Goal: Transaction & Acquisition: Purchase product/service

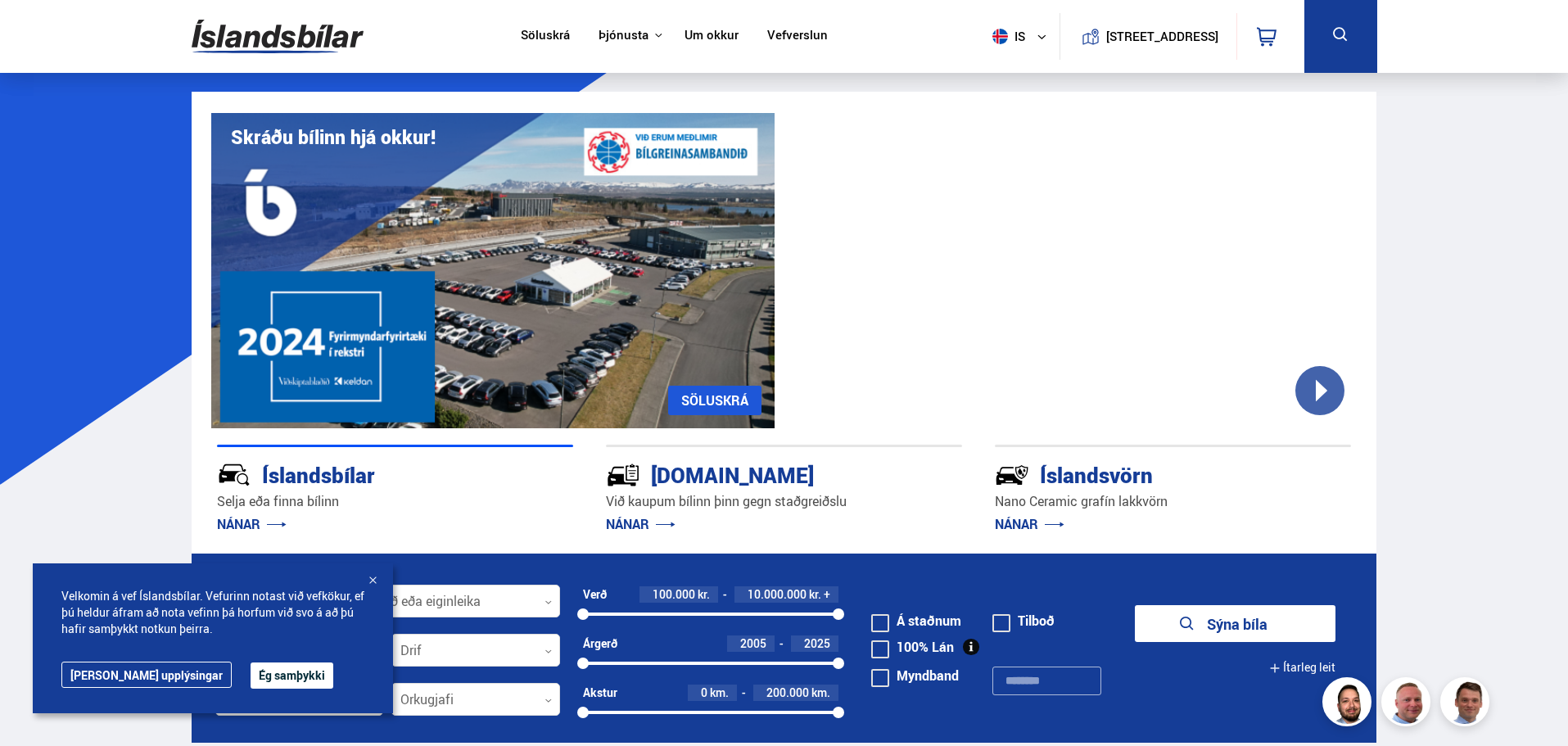
click at [1004, 30] on span "is" at bounding box center [1006, 36] width 41 height 15
click at [1006, 69] on link "en" at bounding box center [1012, 69] width 87 height 23
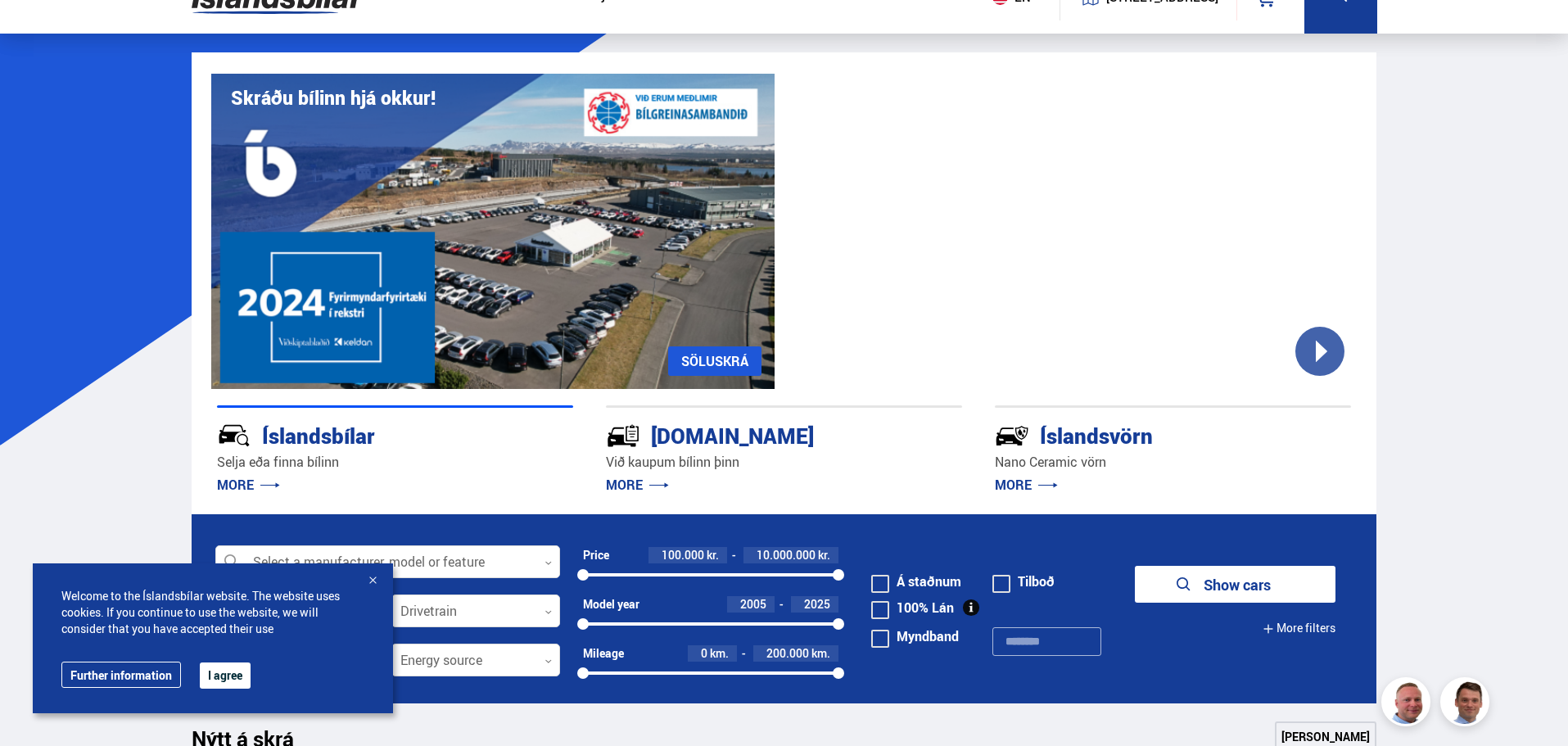
scroll to position [82, 0]
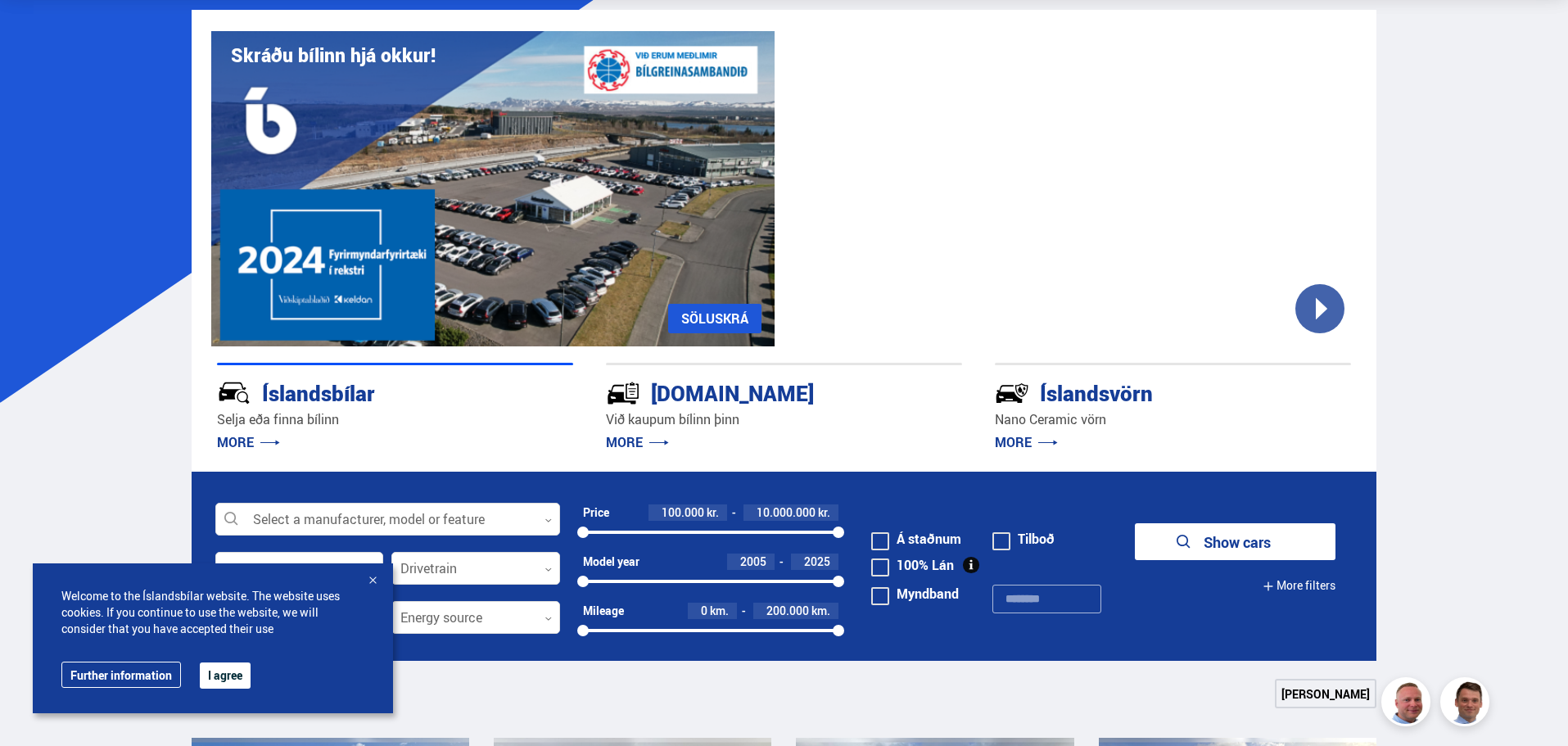
drag, startPoint x: 1445, startPoint y: 49, endPoint x: 1402, endPoint y: 9, distance: 58.7
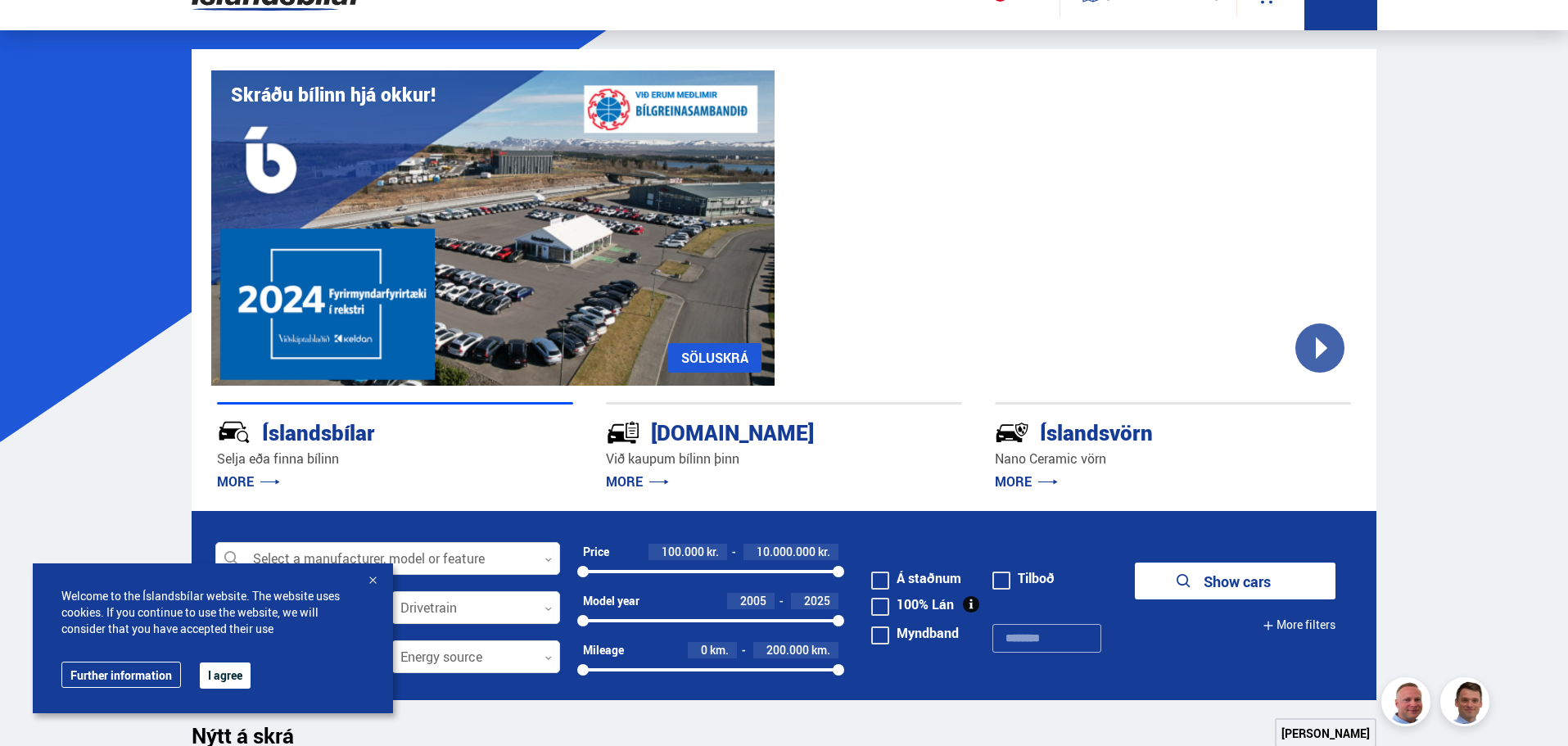
scroll to position [0, 0]
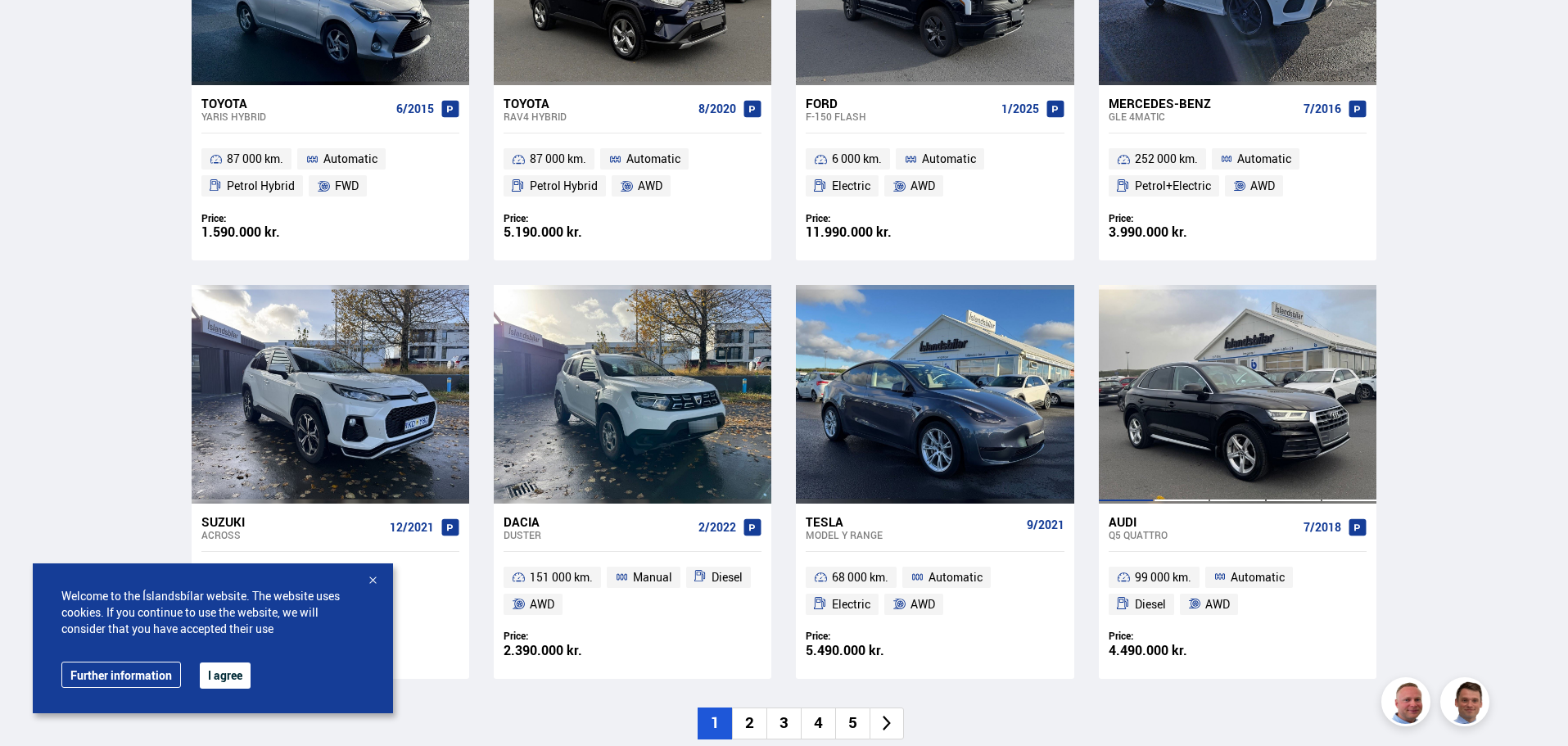
scroll to position [1065, 0]
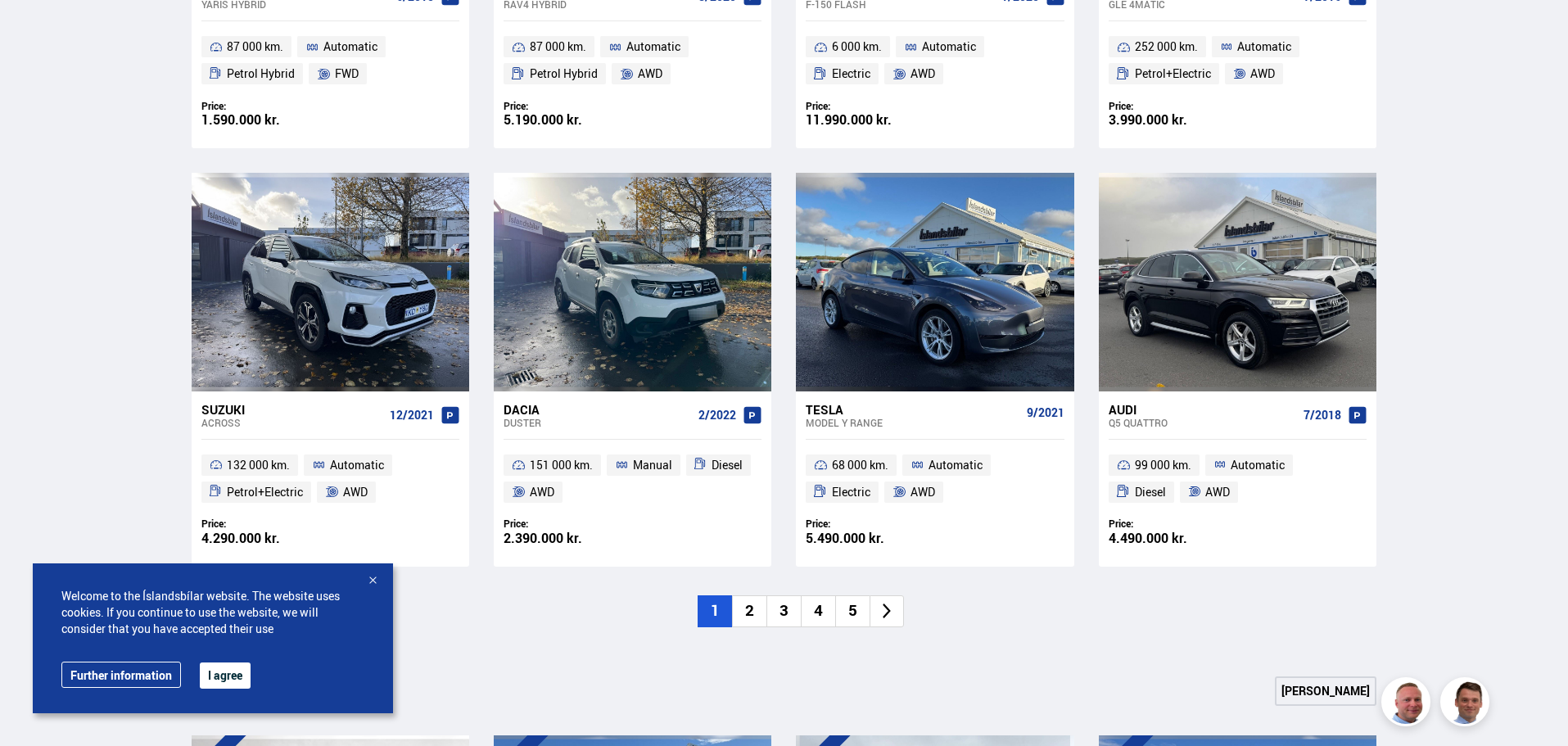
click at [748, 614] on li "2" at bounding box center [749, 612] width 34 height 32
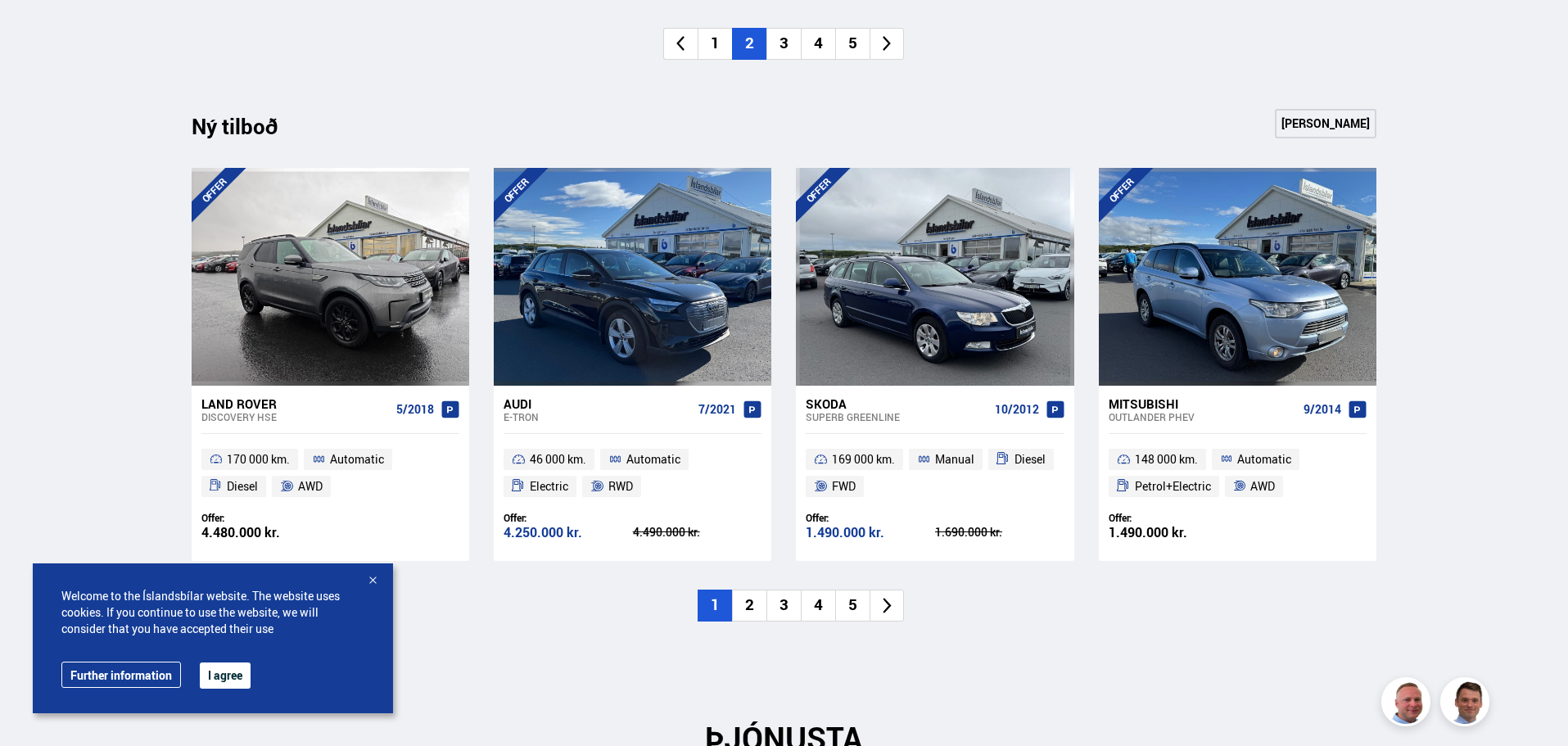
scroll to position [1638, 0]
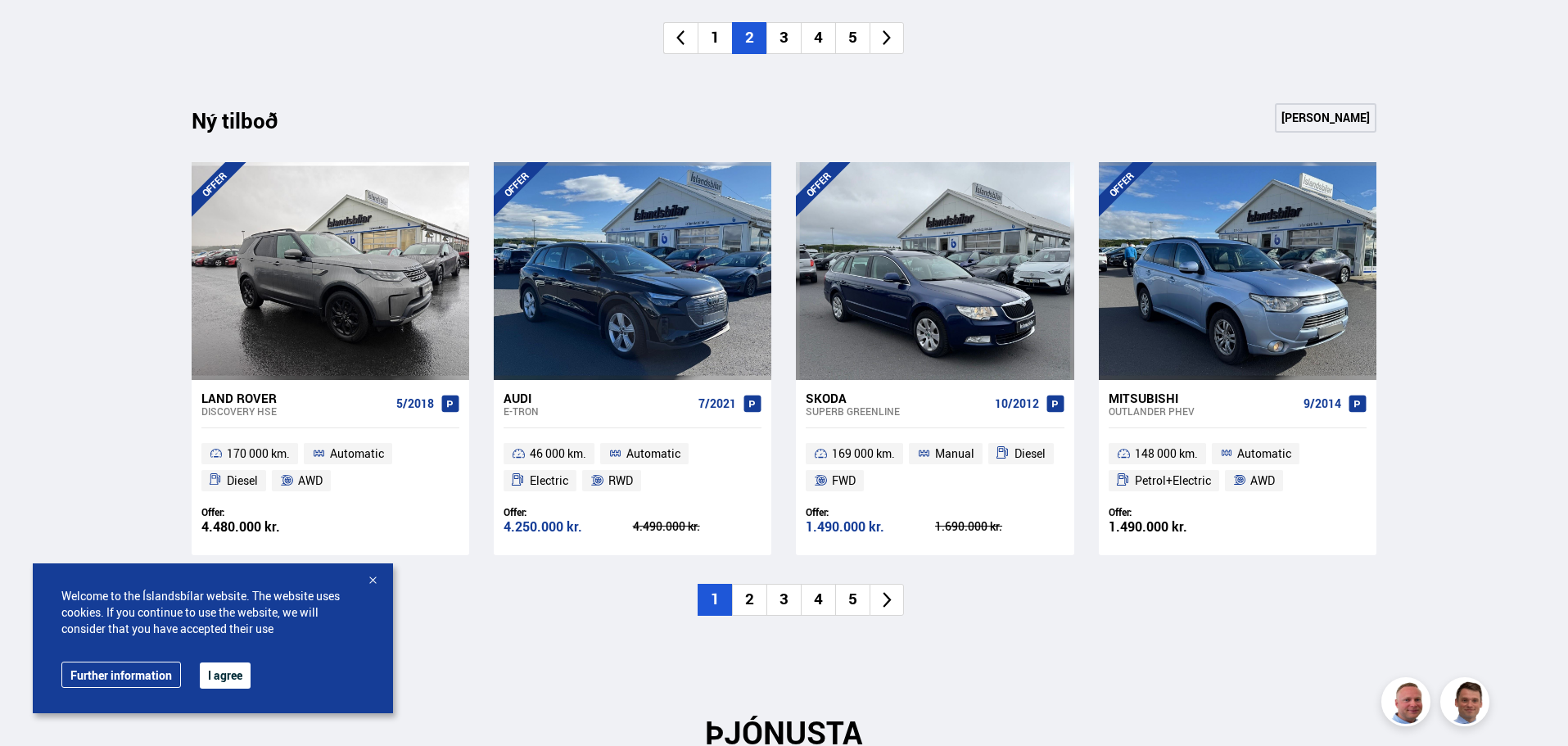
click at [378, 577] on div at bounding box center [372, 581] width 16 height 16
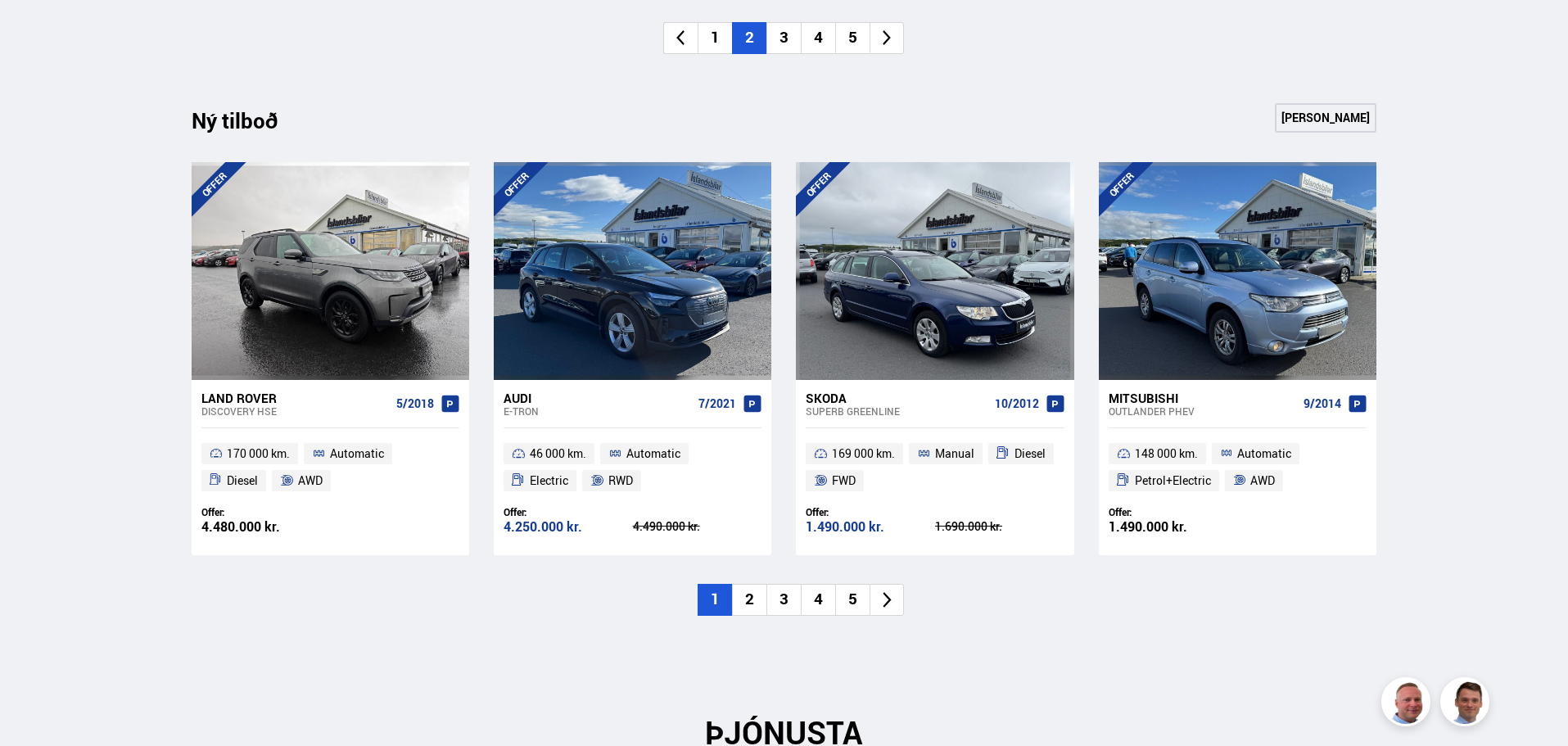
click at [746, 602] on li "2" at bounding box center [749, 599] width 34 height 32
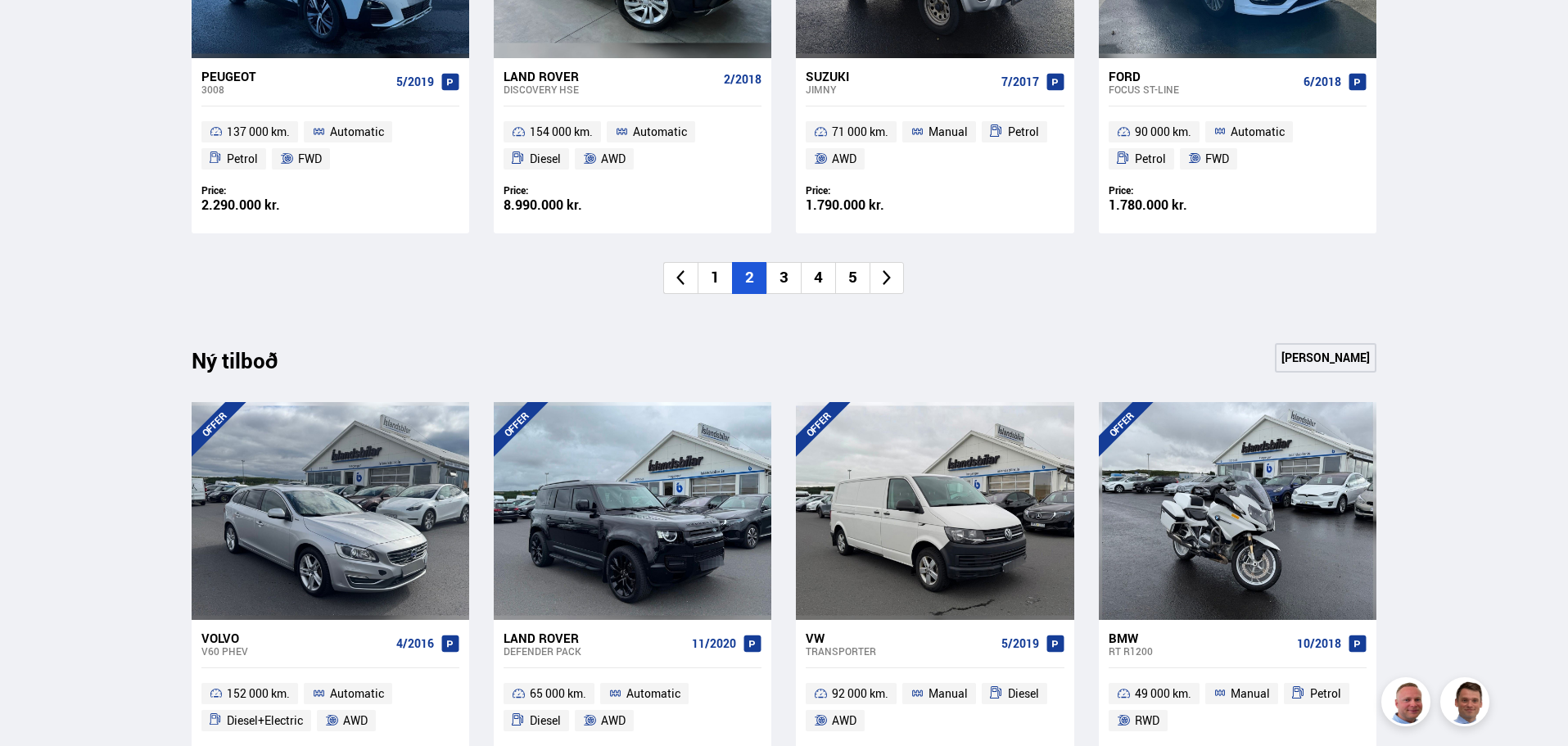
scroll to position [1555, 0]
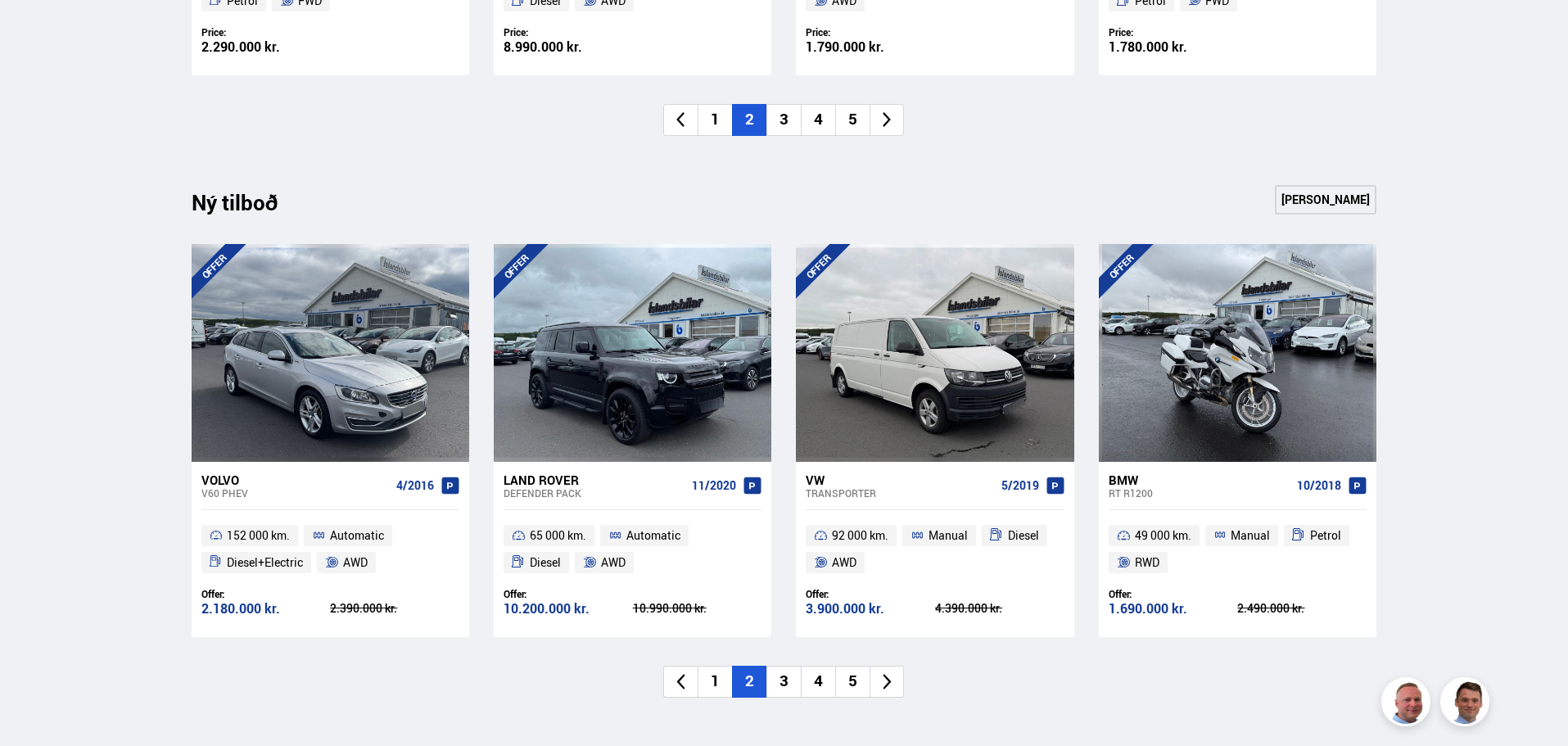
click at [794, 682] on li "3" at bounding box center [784, 682] width 34 height 32
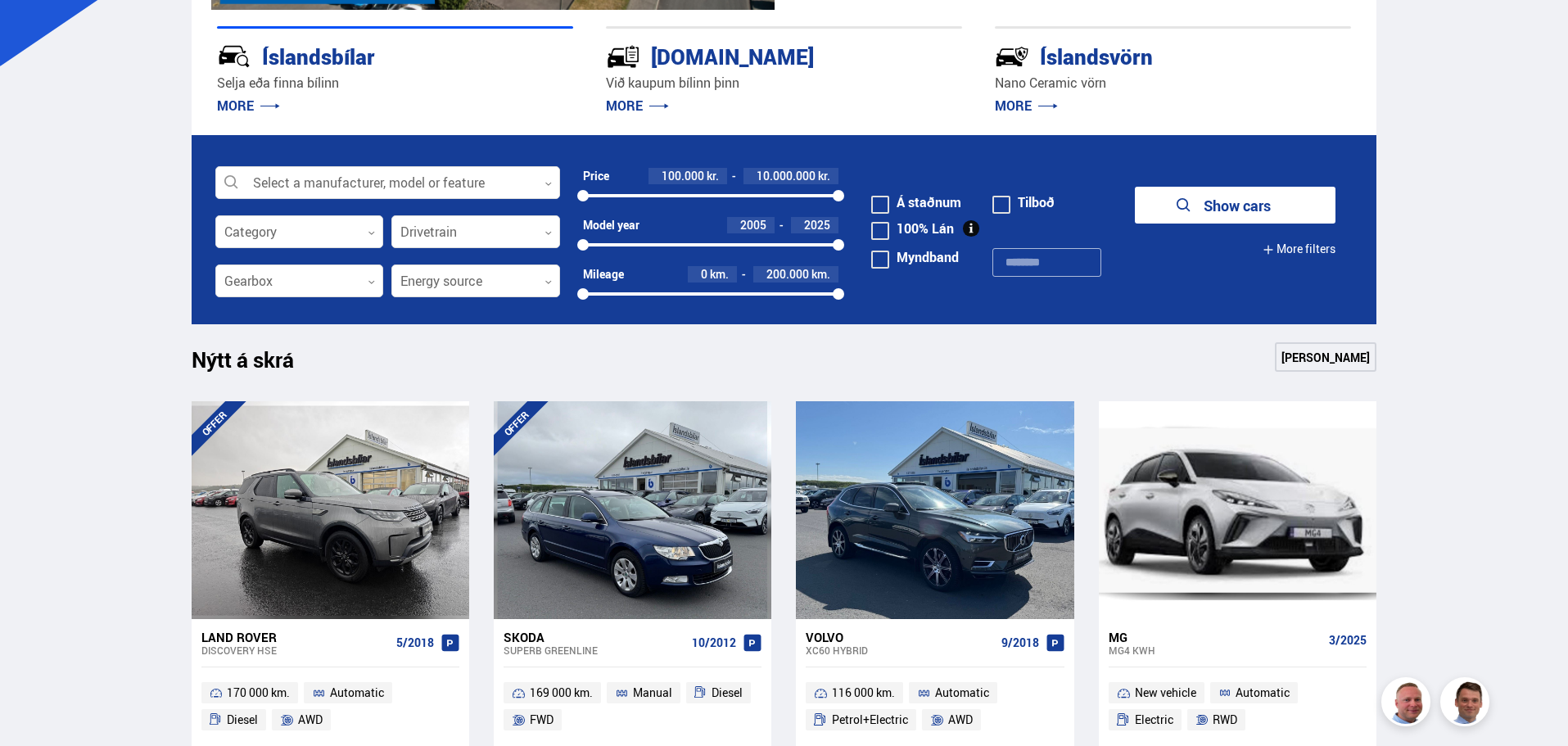
scroll to position [327, 0]
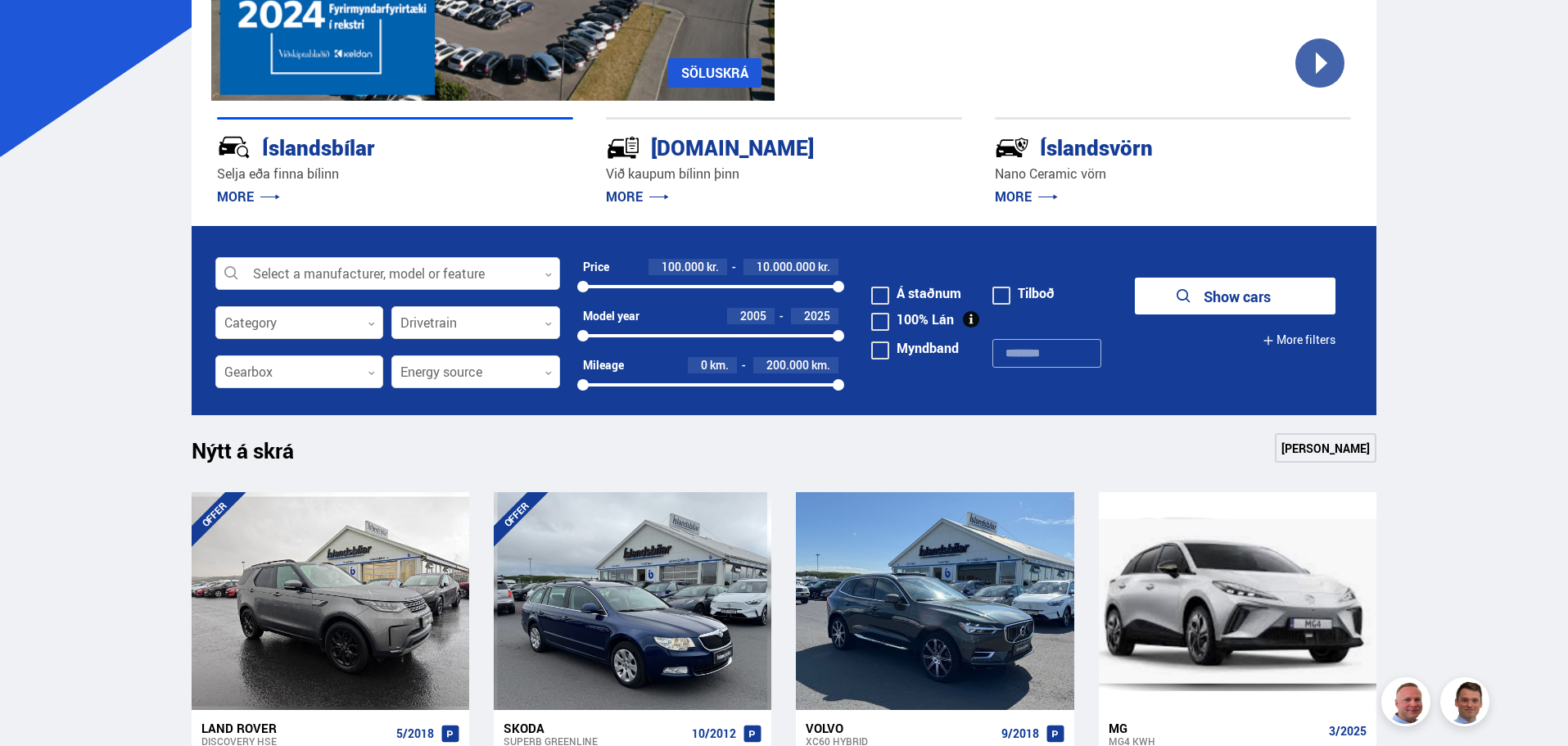
click at [308, 259] on div at bounding box center [388, 274] width 345 height 33
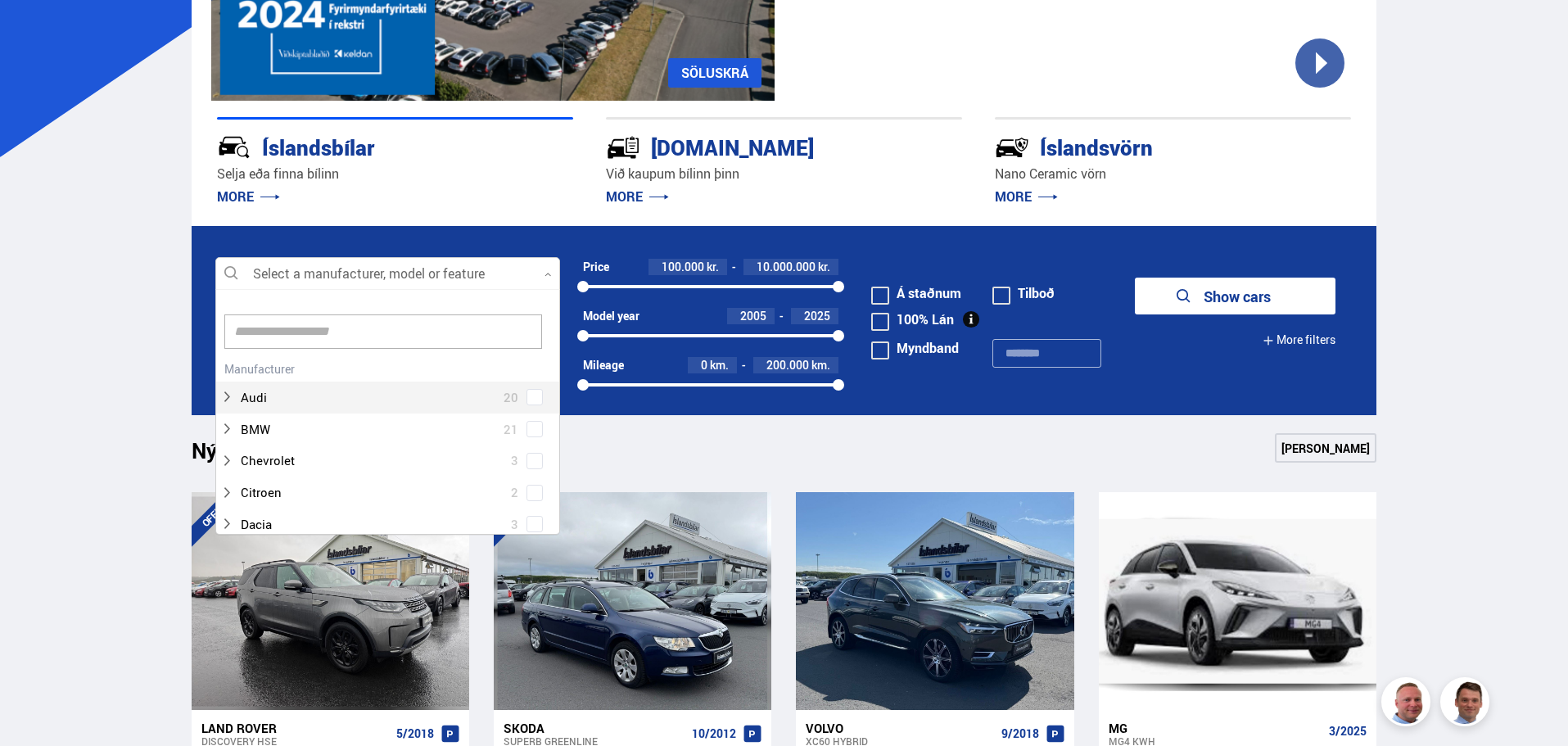
scroll to position [244, 340]
click at [299, 431] on div at bounding box center [372, 429] width 303 height 24
click at [405, 422] on div at bounding box center [372, 429] width 303 height 24
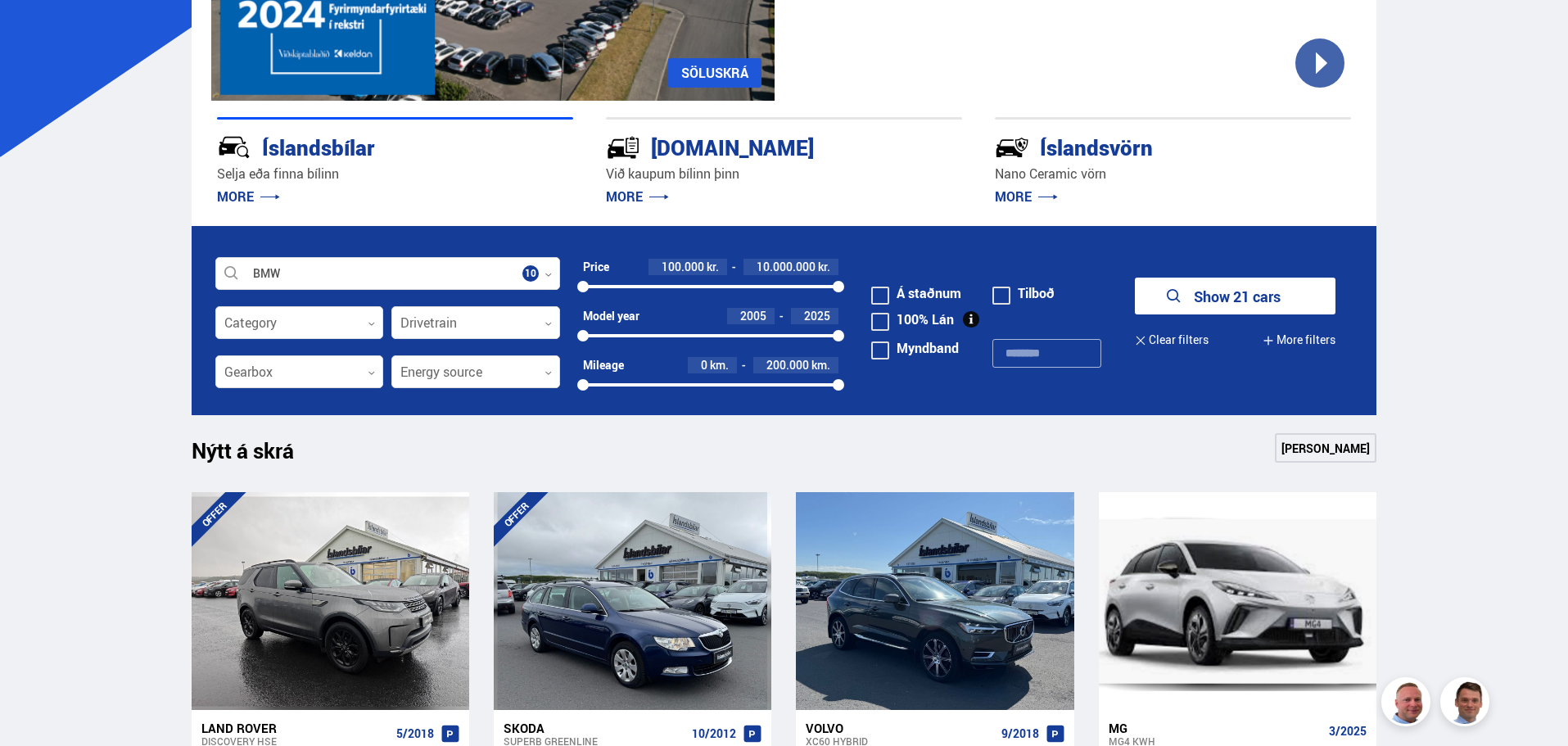
click at [763, 458] on div "Nýtt á skrá Sjá meira" at bounding box center [785, 453] width 1186 height 40
click at [1164, 298] on icon "submit" at bounding box center [1174, 296] width 20 height 20
click at [1202, 312] on button "Show 21 cars" at bounding box center [1235, 296] width 200 height 37
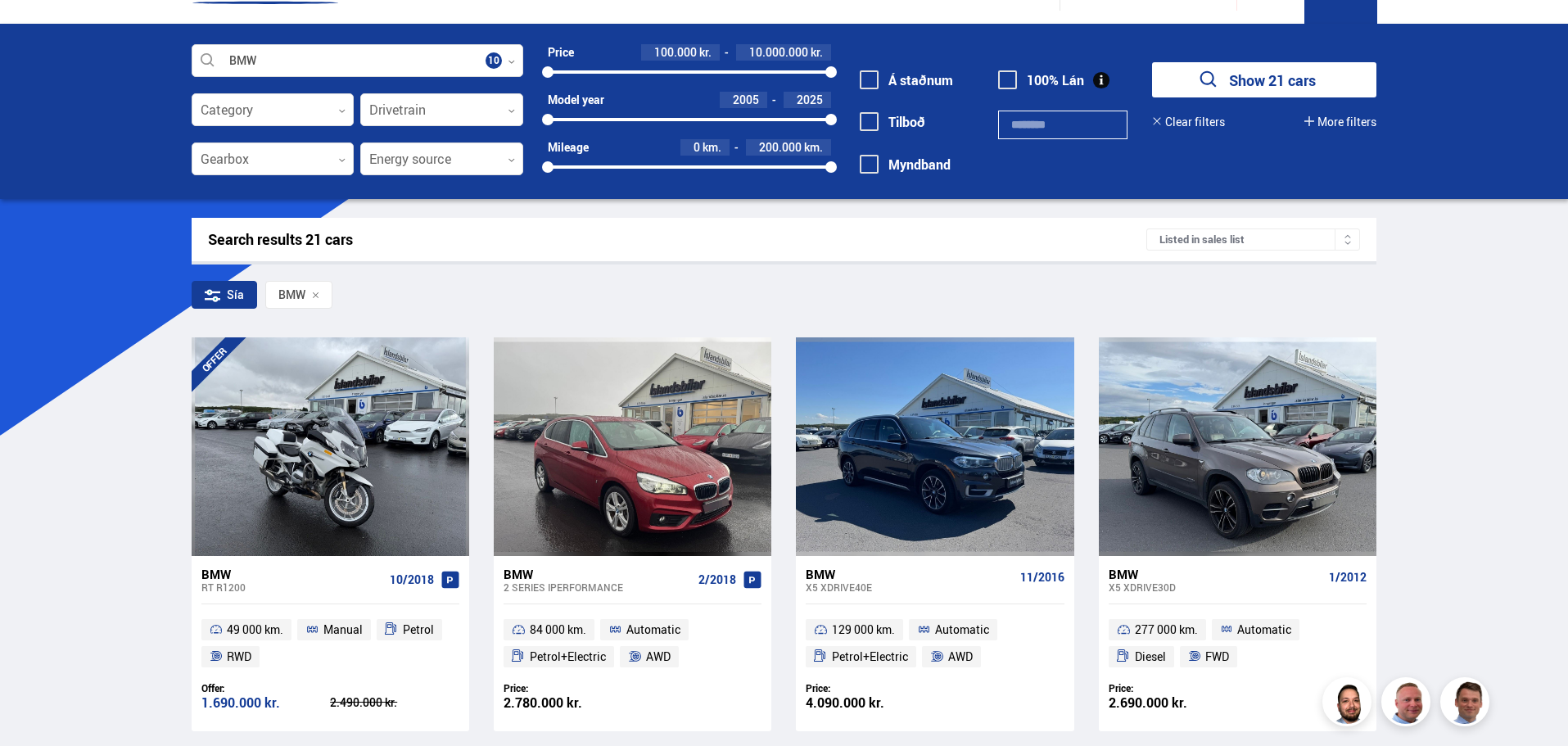
scroll to position [82, 0]
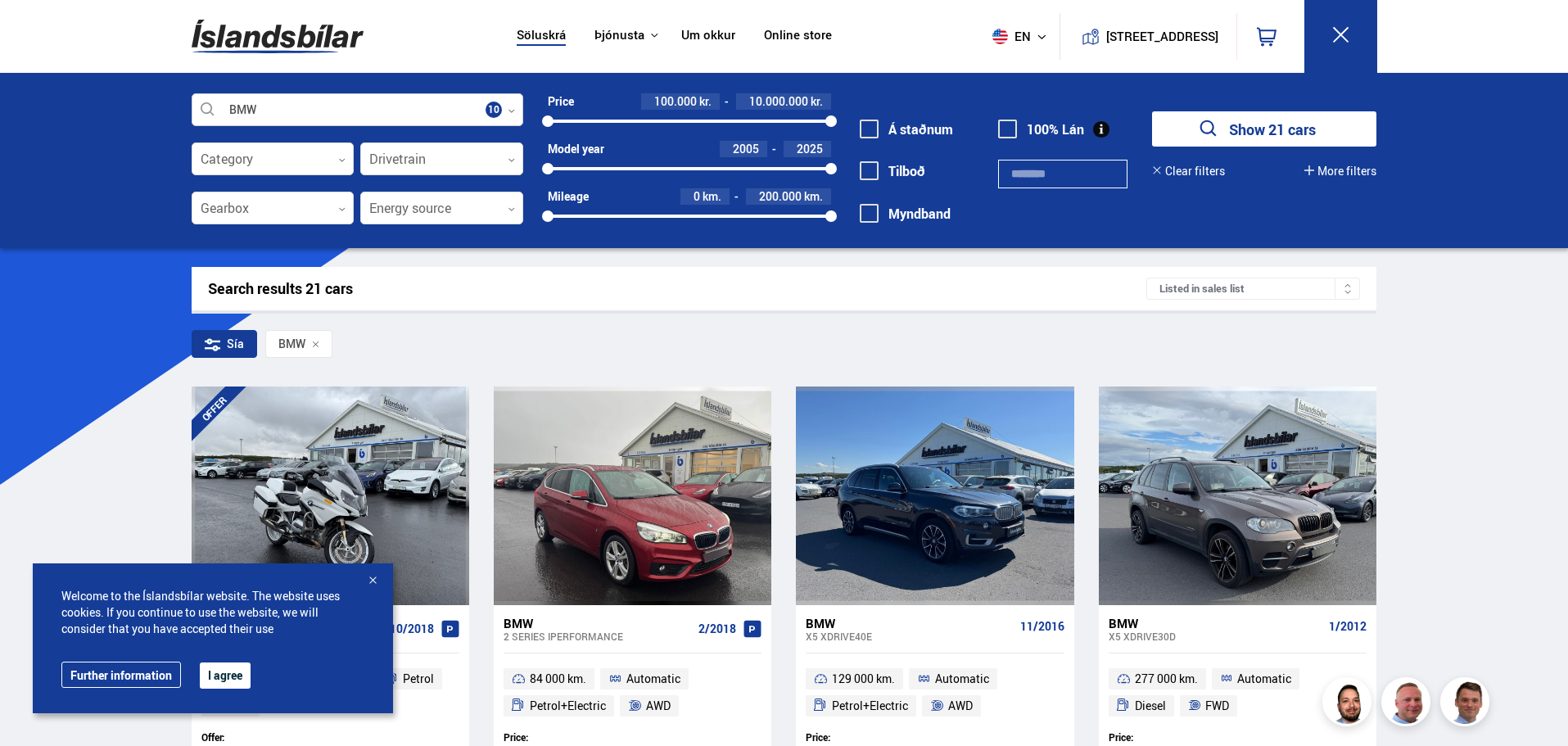
click at [253, 113] on div at bounding box center [357, 111] width 332 height 33
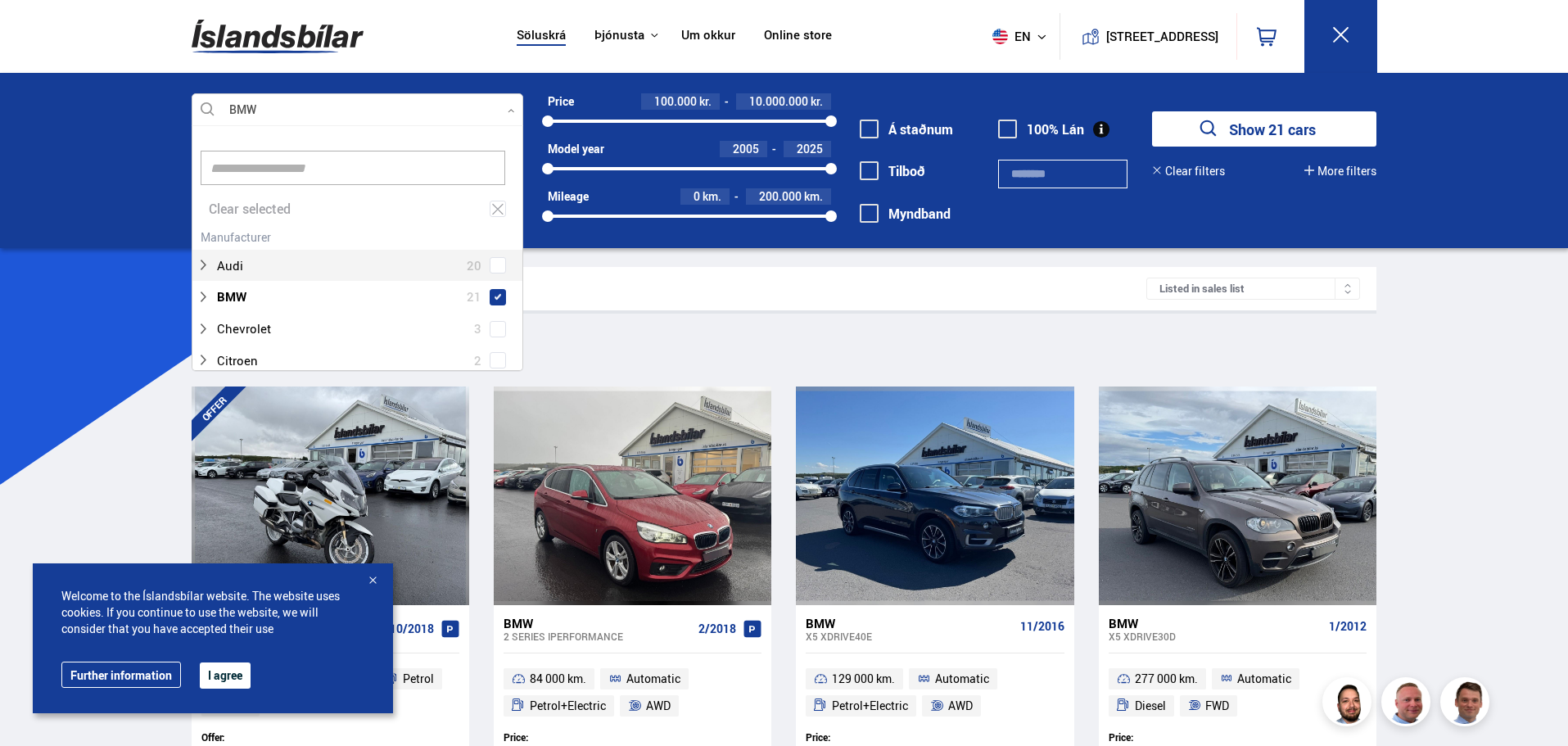
scroll to position [244, 327]
click at [200, 296] on icon at bounding box center [203, 297] width 13 height 13
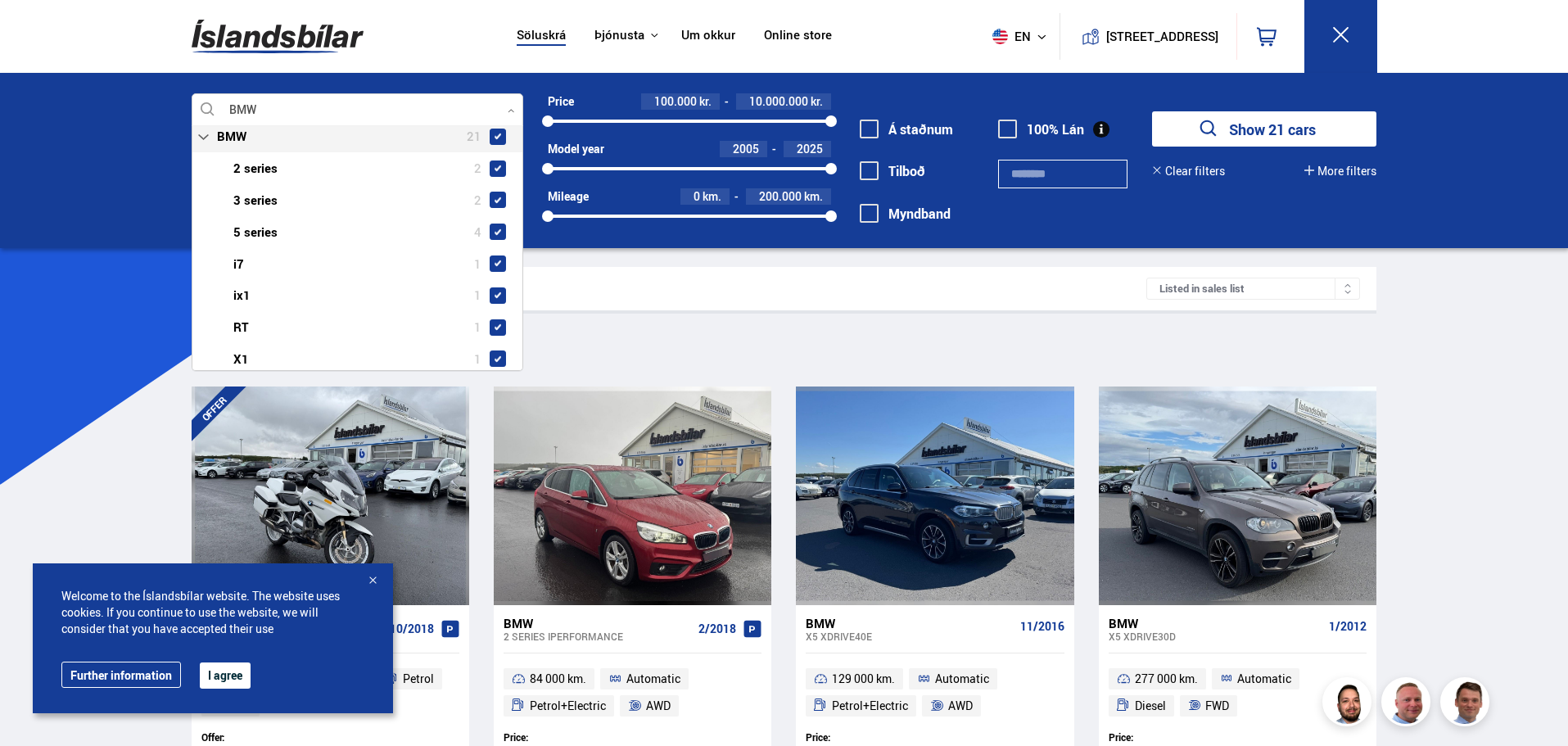
scroll to position [164, 0]
click at [498, 136] on div "BMW 21 BMW 2 series 2 BMW 3 series 2 BMW 5 series 4 BMW i7 1 BMW ix1 1 BMW RT 1…" at bounding box center [357, 276] width 330 height 318
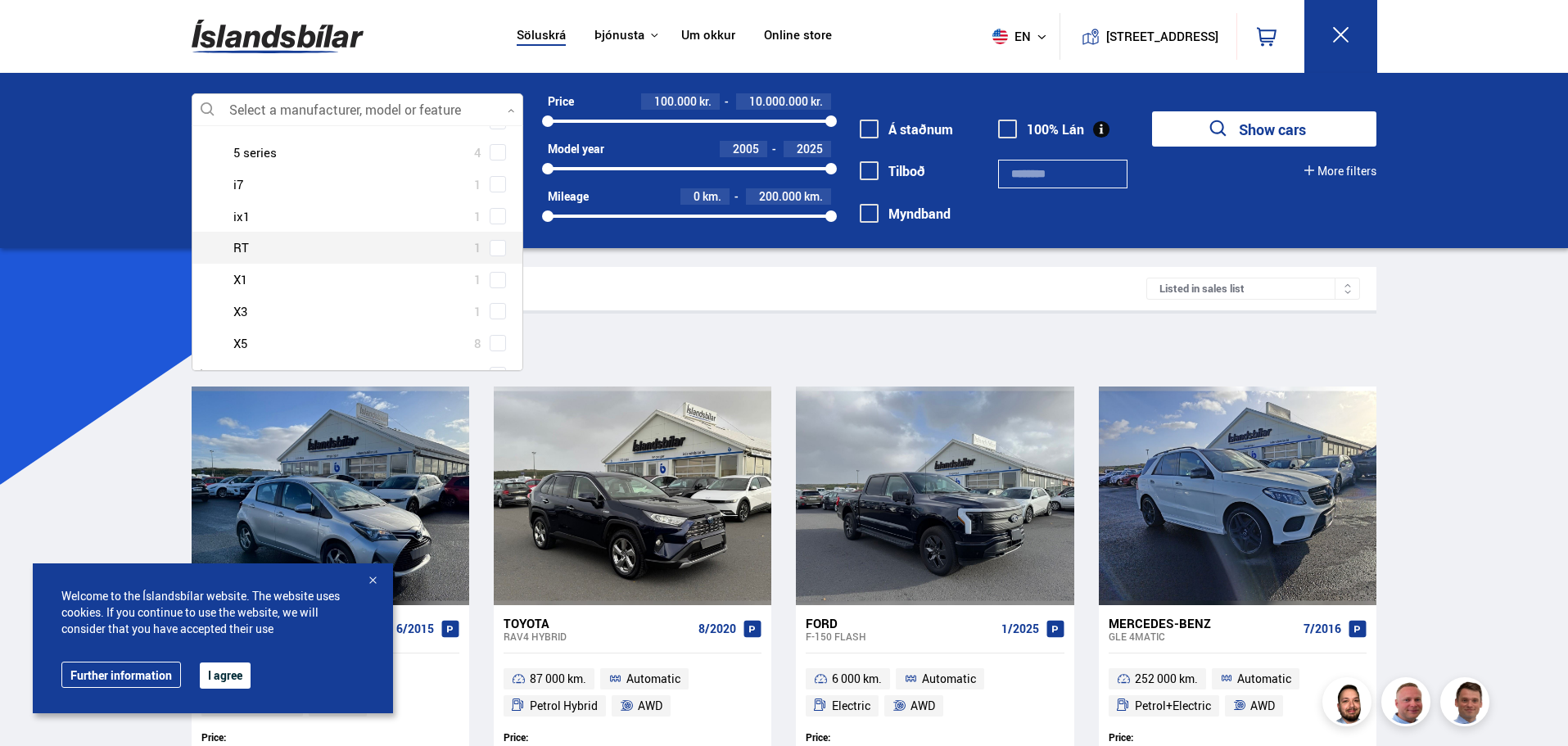
scroll to position [246, 0]
click at [492, 308] on span at bounding box center [497, 304] width 16 height 16
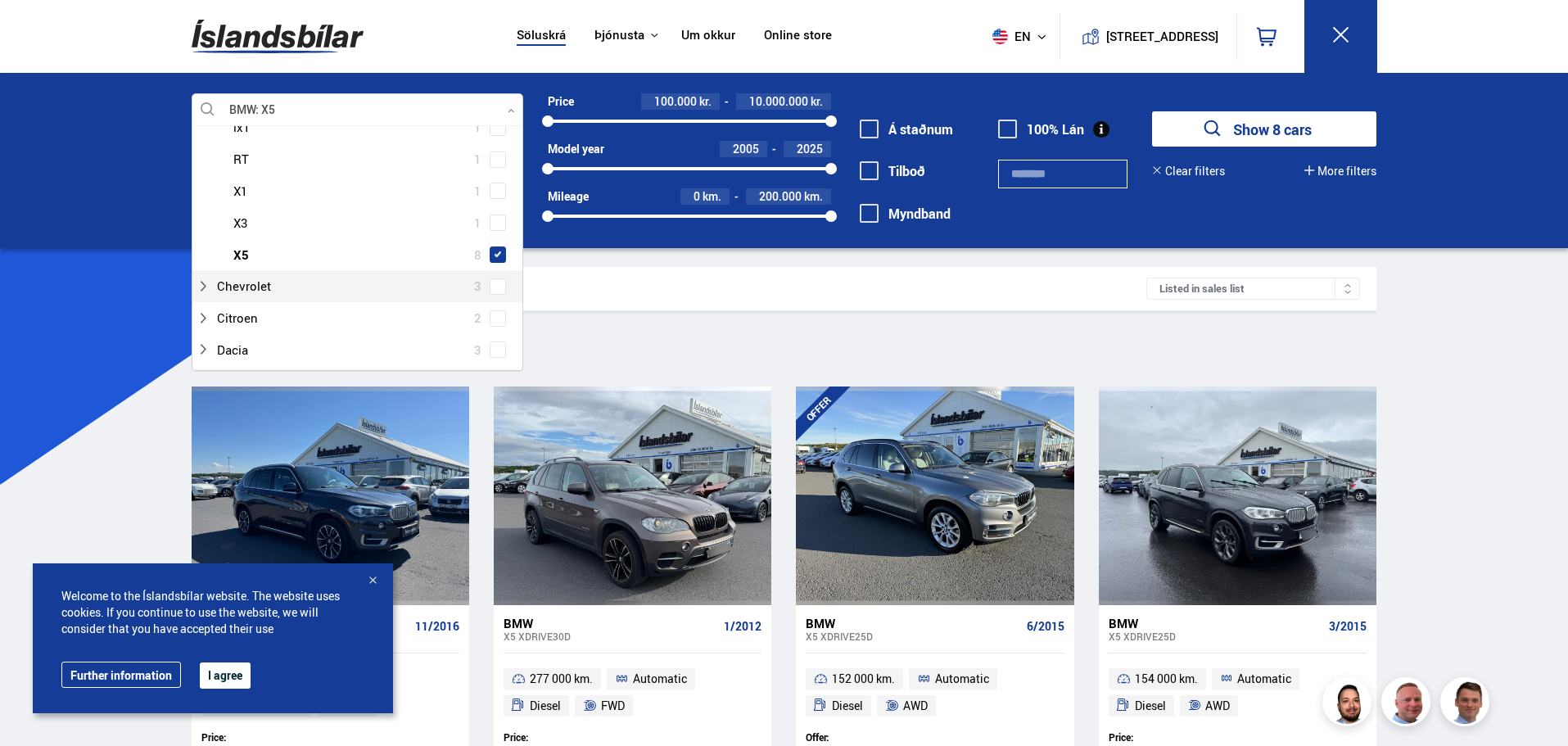
scroll to position [327, 0]
click at [497, 221] on span at bounding box center [497, 223] width 7 height 7
click at [494, 198] on span at bounding box center [497, 191] width 16 height 16
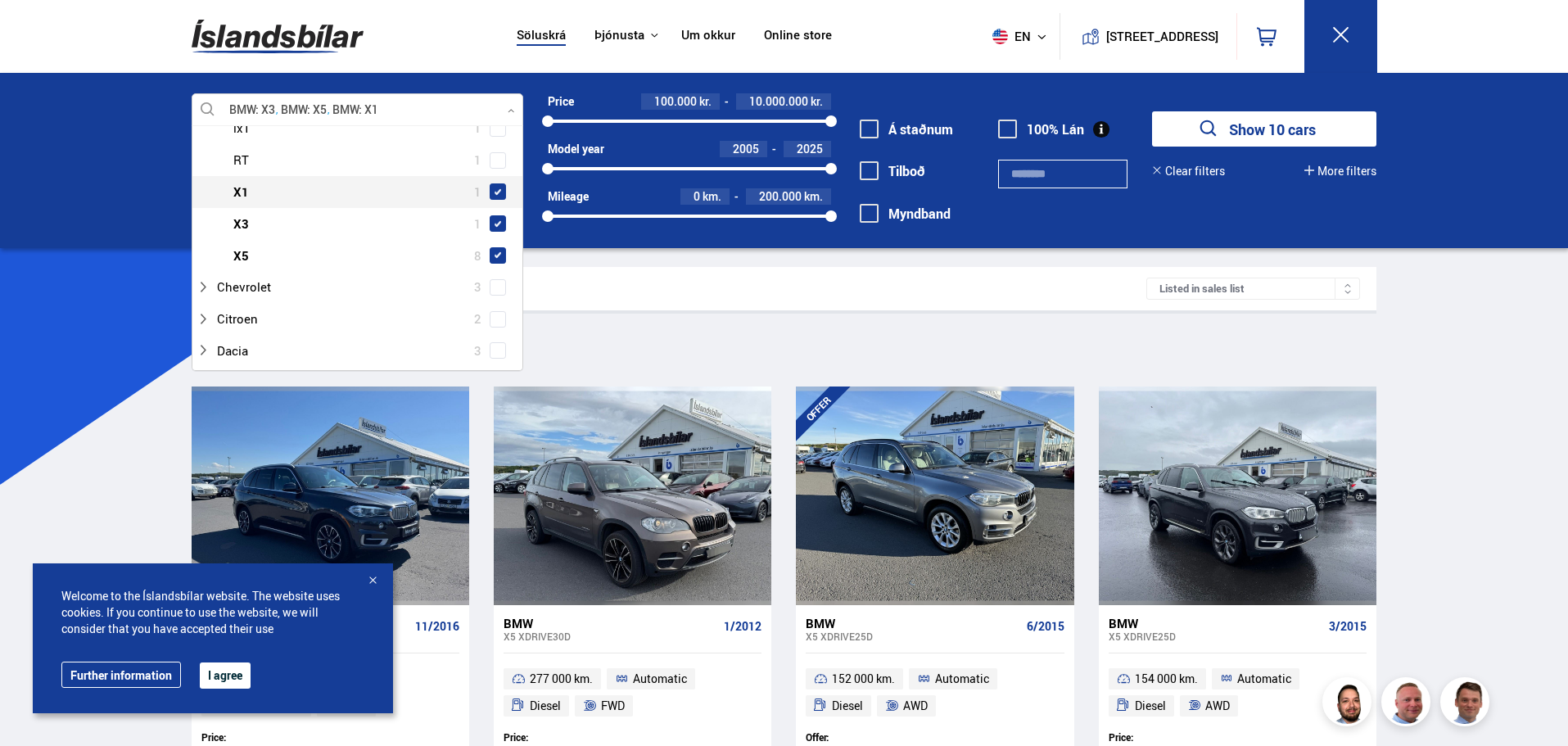
scroll to position [0, 0]
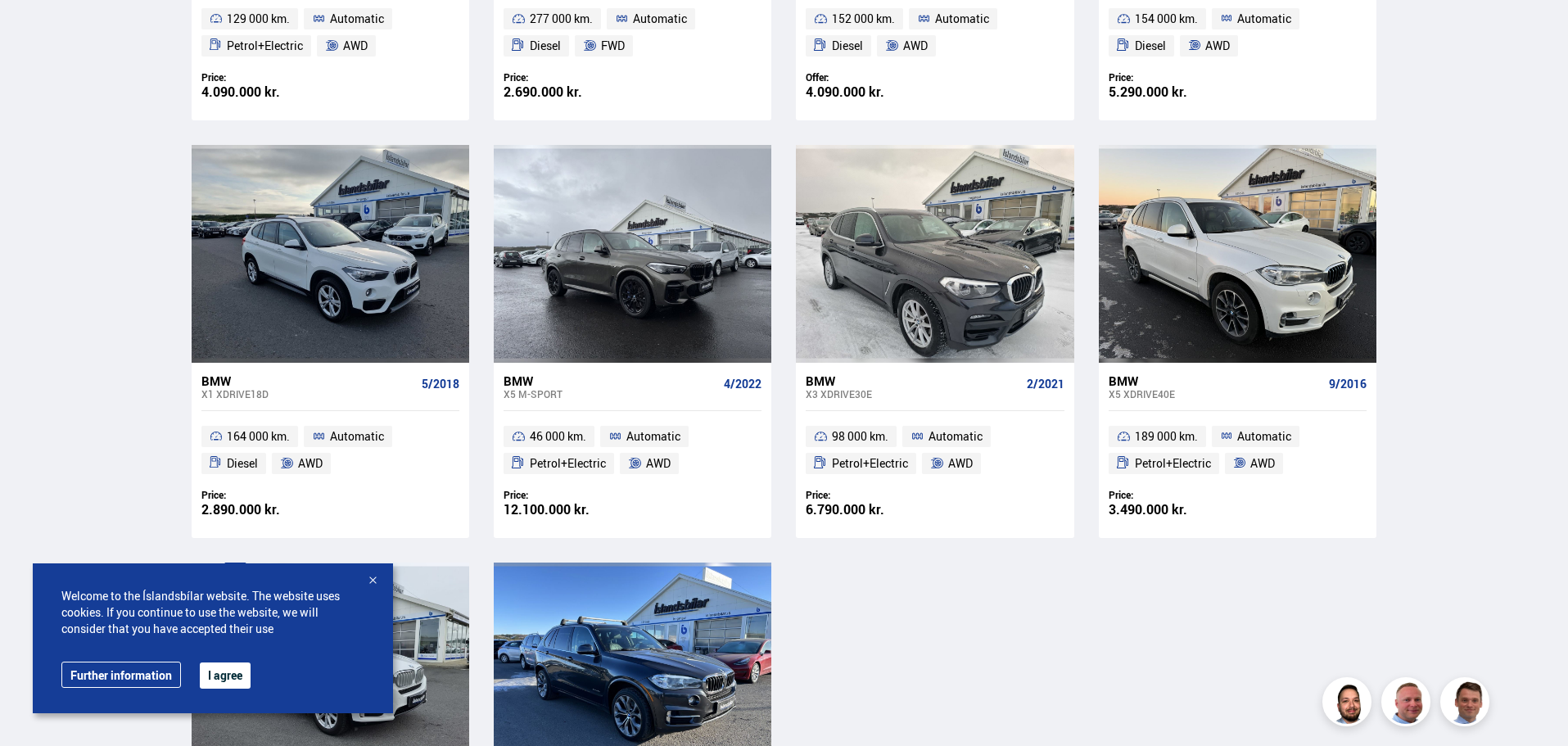
scroll to position [655, 0]
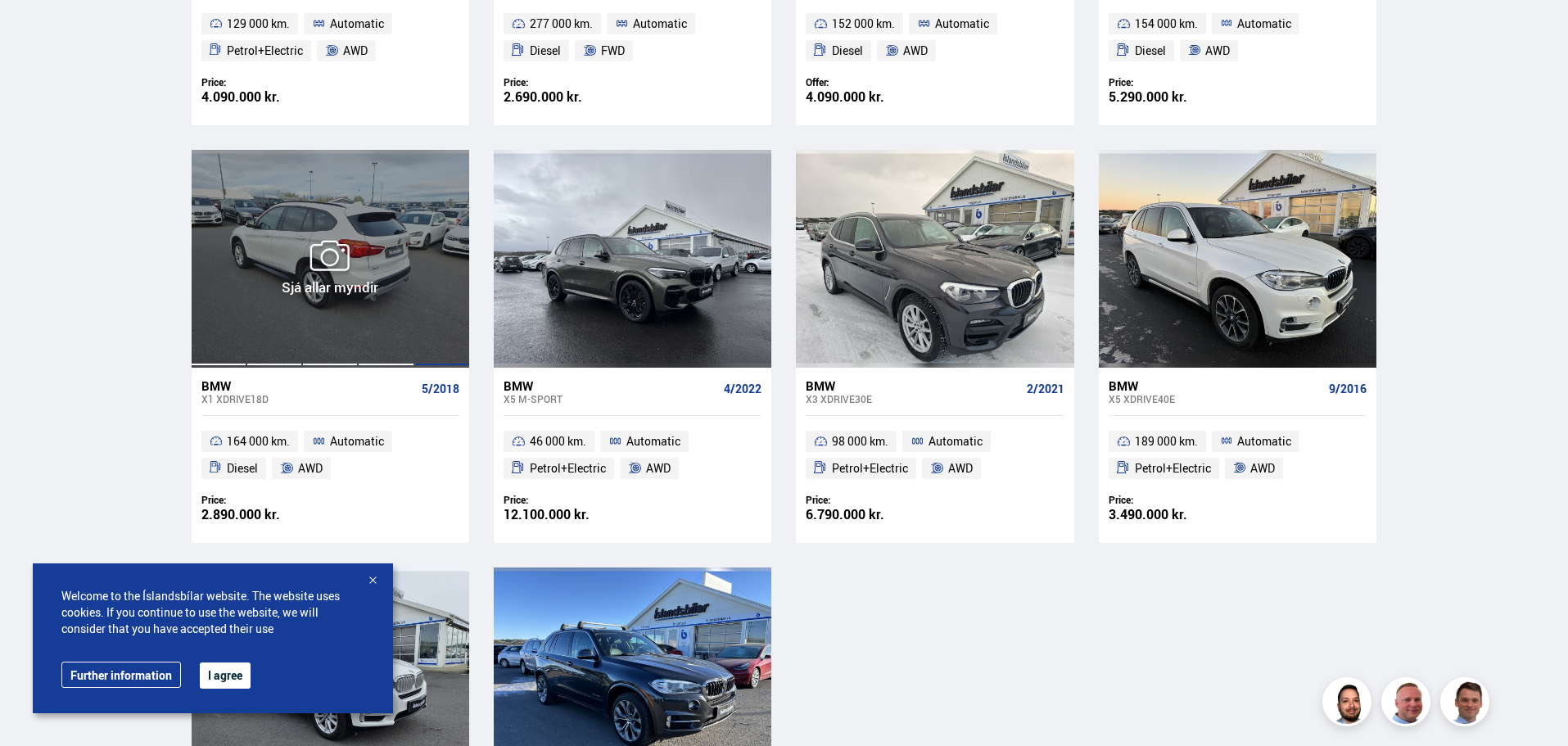
click at [414, 261] on div at bounding box center [442, 258] width 56 height 217
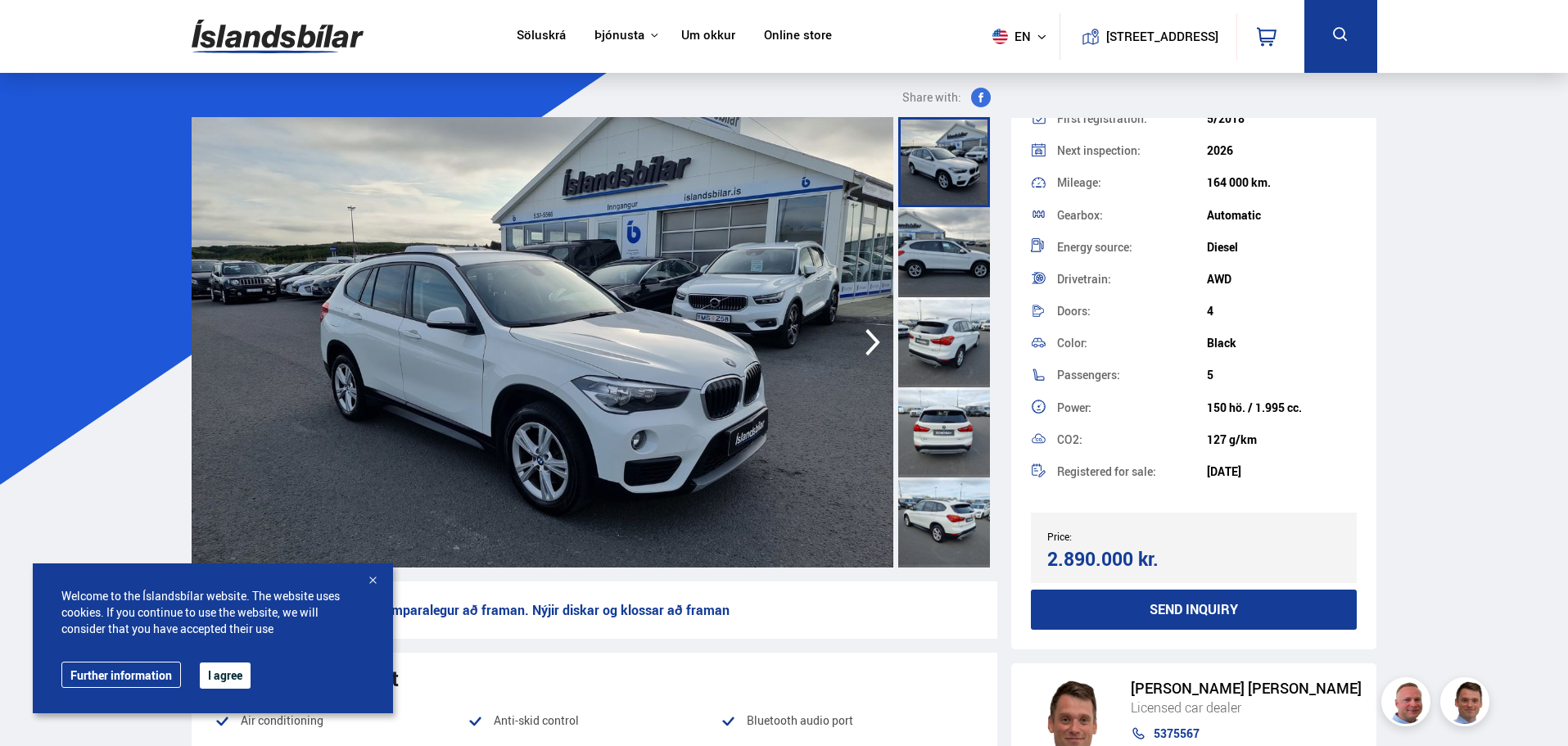
scroll to position [164, 0]
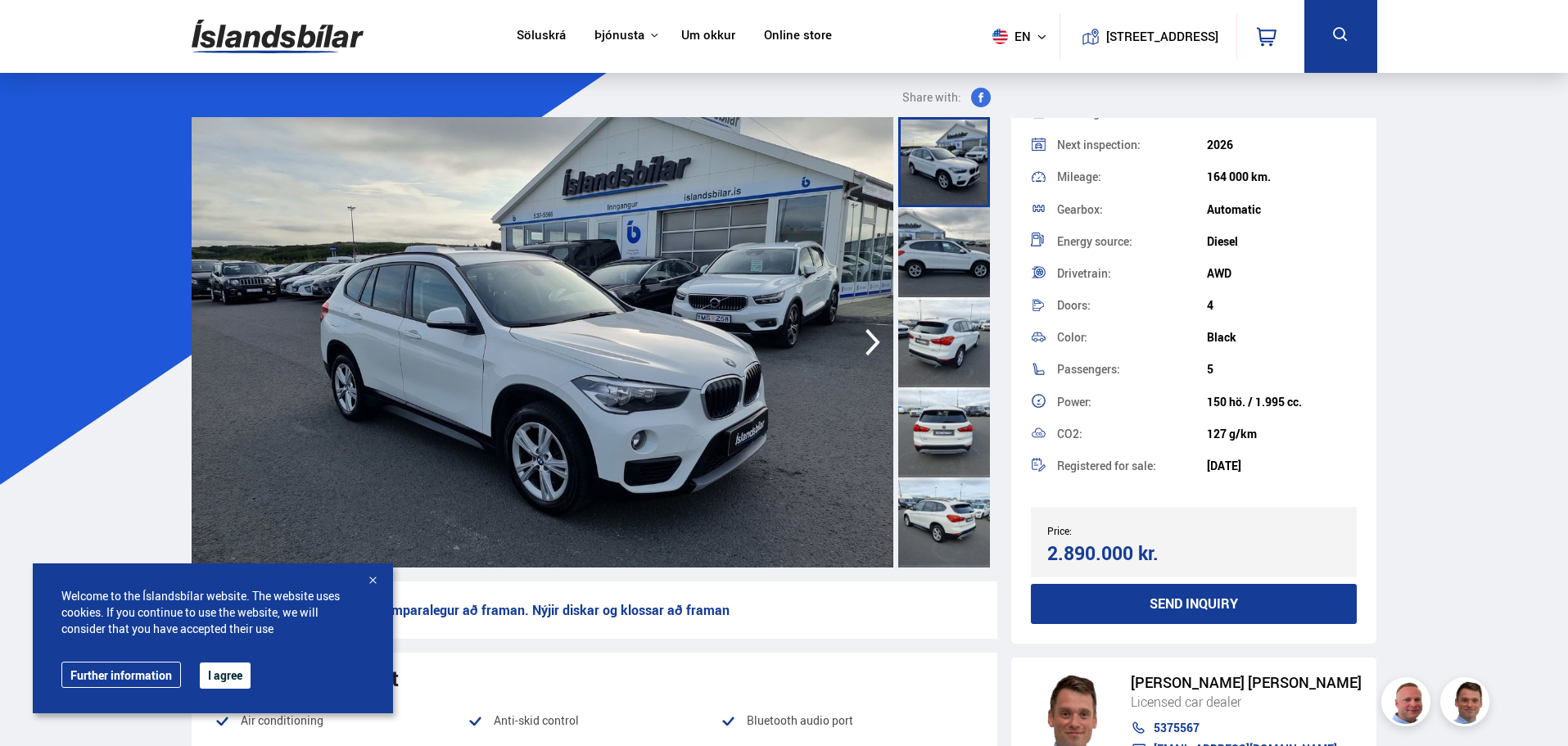
copy div "2.890.000 kr."
drag, startPoint x: 1175, startPoint y: 553, endPoint x: 1050, endPoint y: 555, distance: 125.0
click at [1050, 555] on div "2.890.000 kr." at bounding box center [1119, 552] width 142 height 22
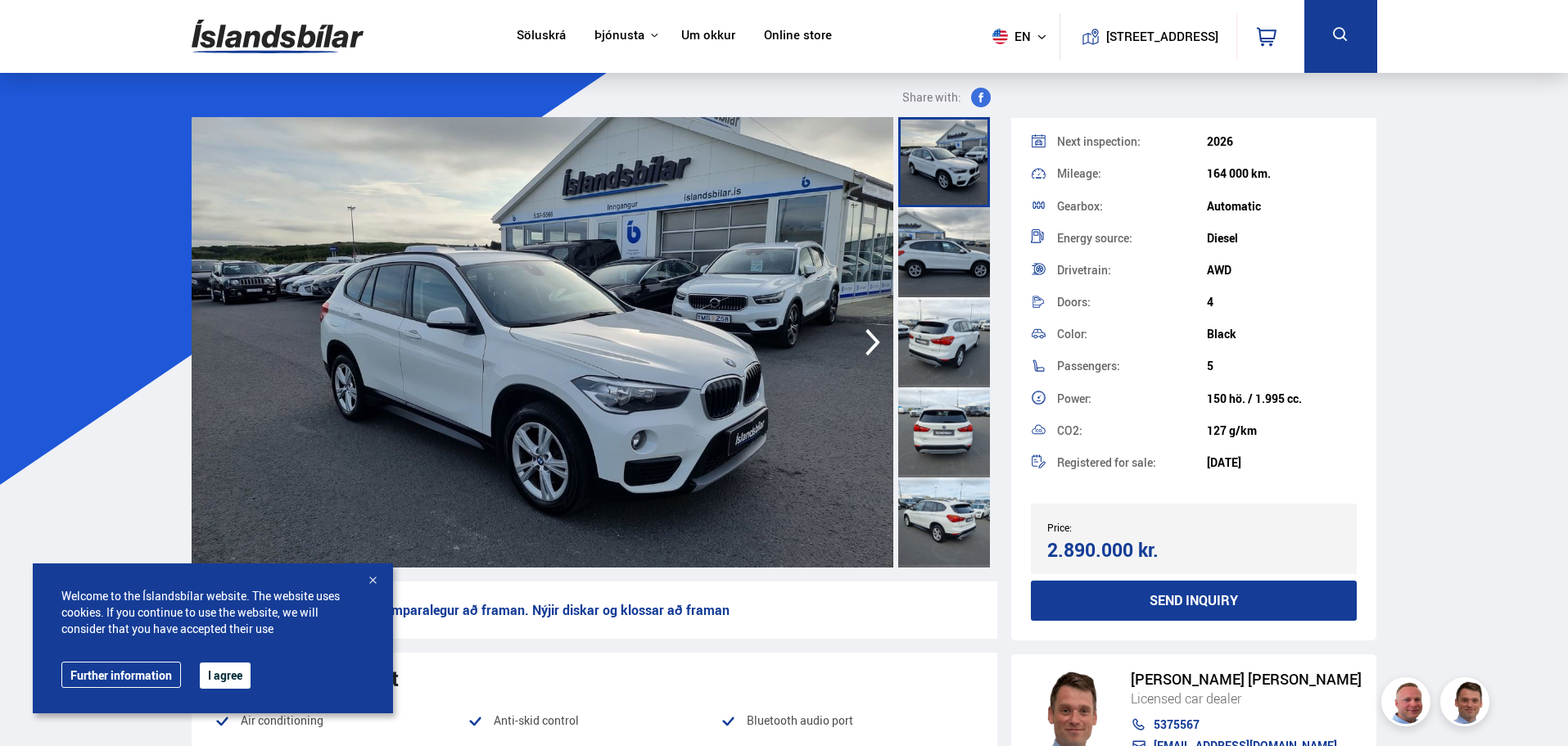
click at [862, 352] on icon "button" at bounding box center [873, 342] width 33 height 40
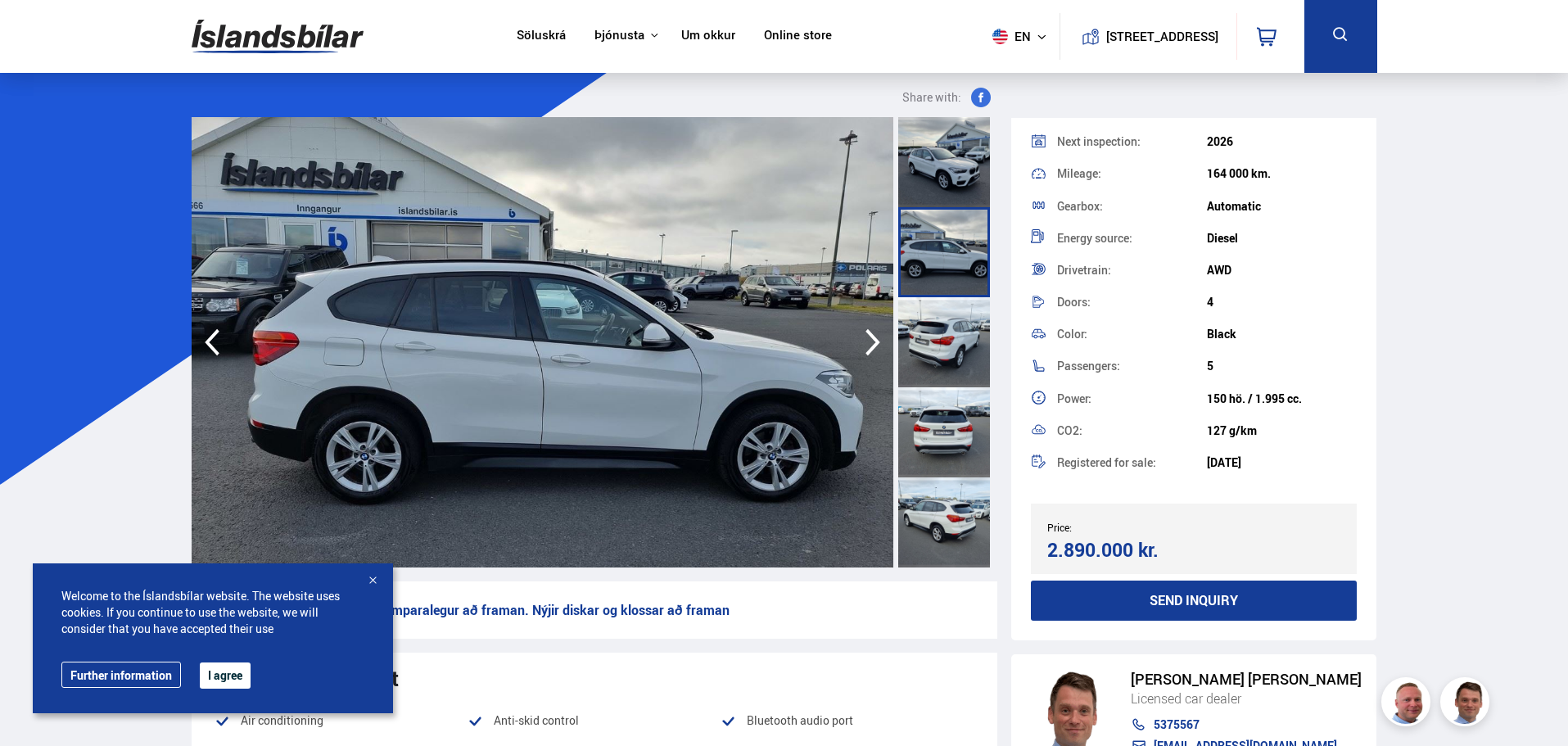
click at [863, 351] on icon "button" at bounding box center [873, 342] width 33 height 40
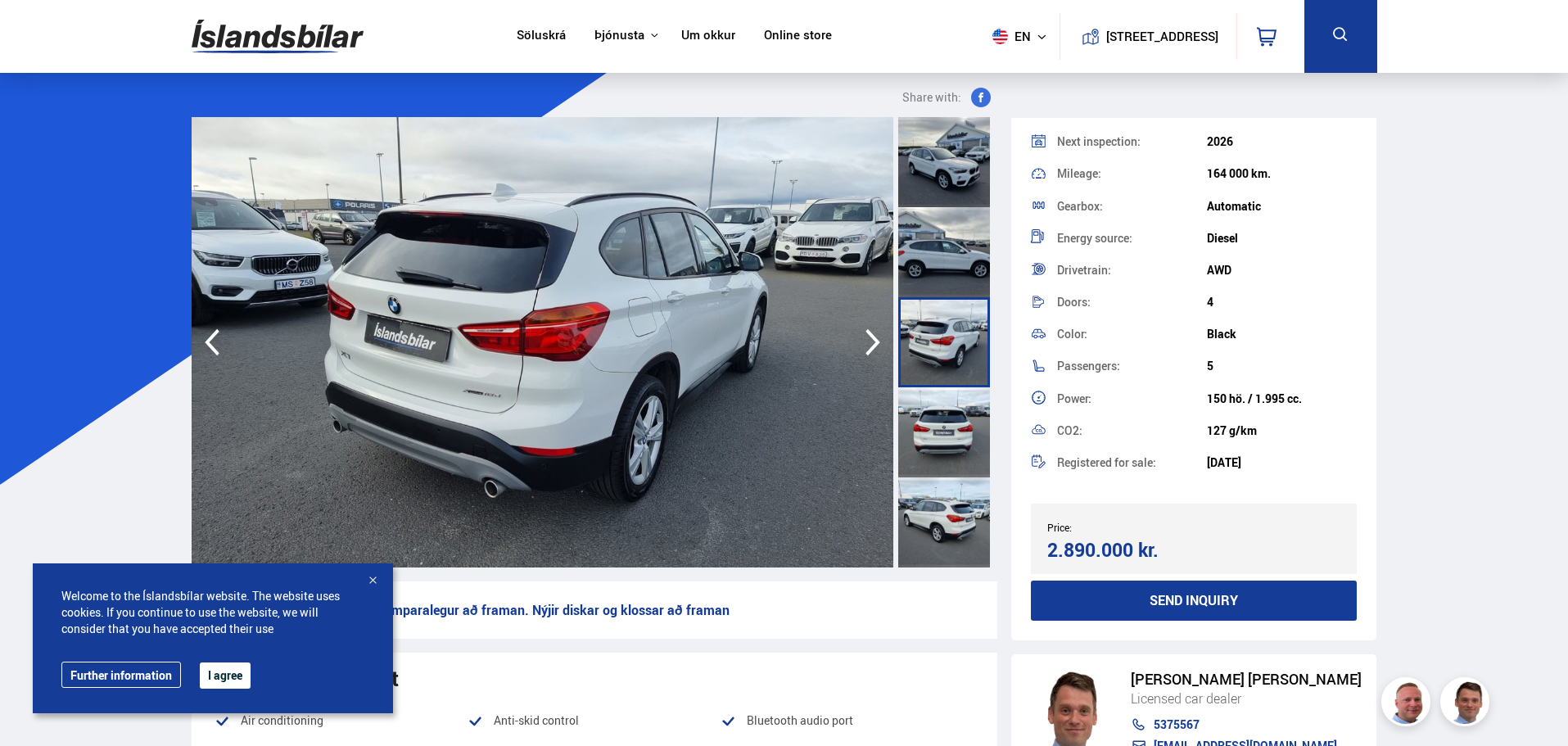
click at [863, 351] on icon "button" at bounding box center [873, 342] width 33 height 40
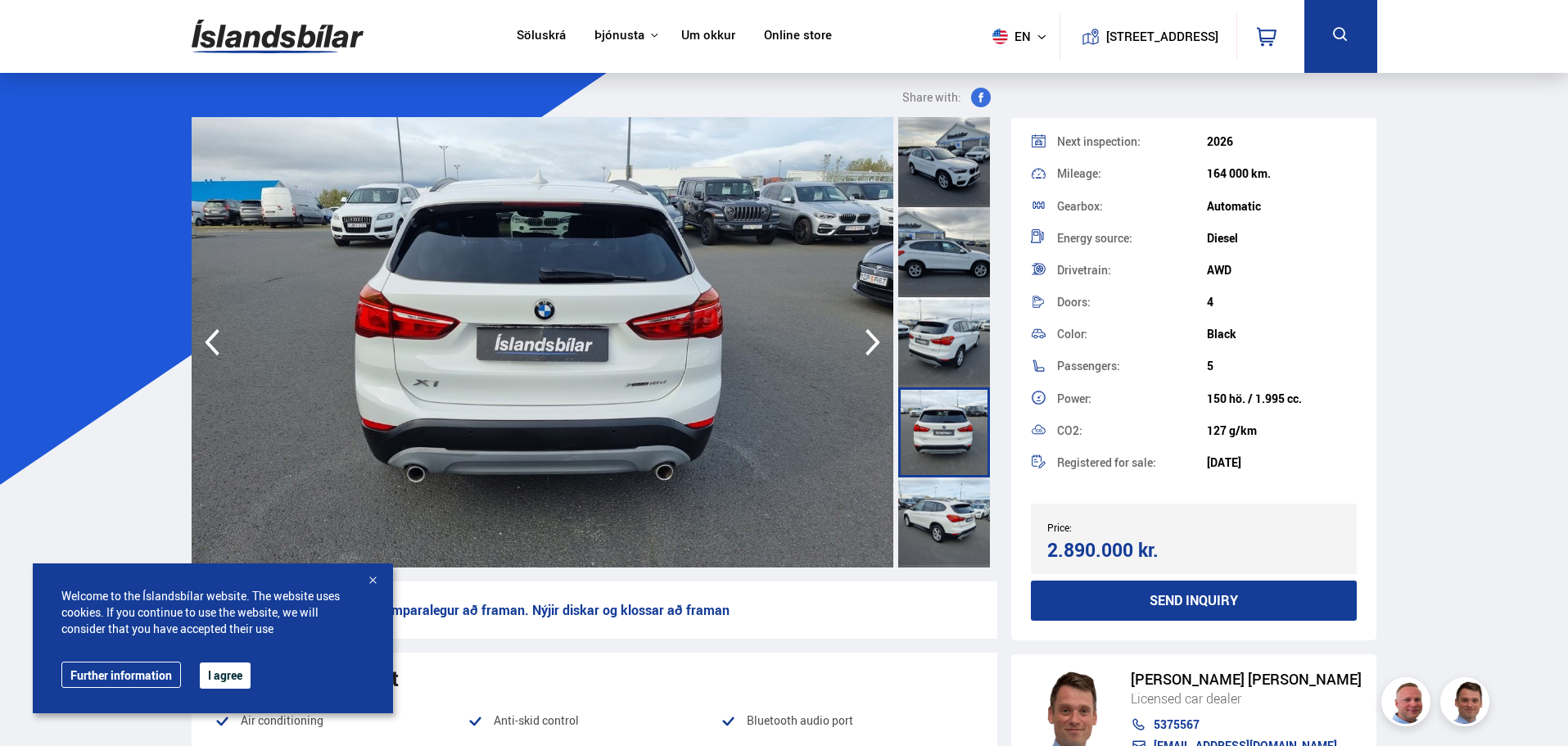
click at [863, 351] on icon "button" at bounding box center [873, 342] width 33 height 40
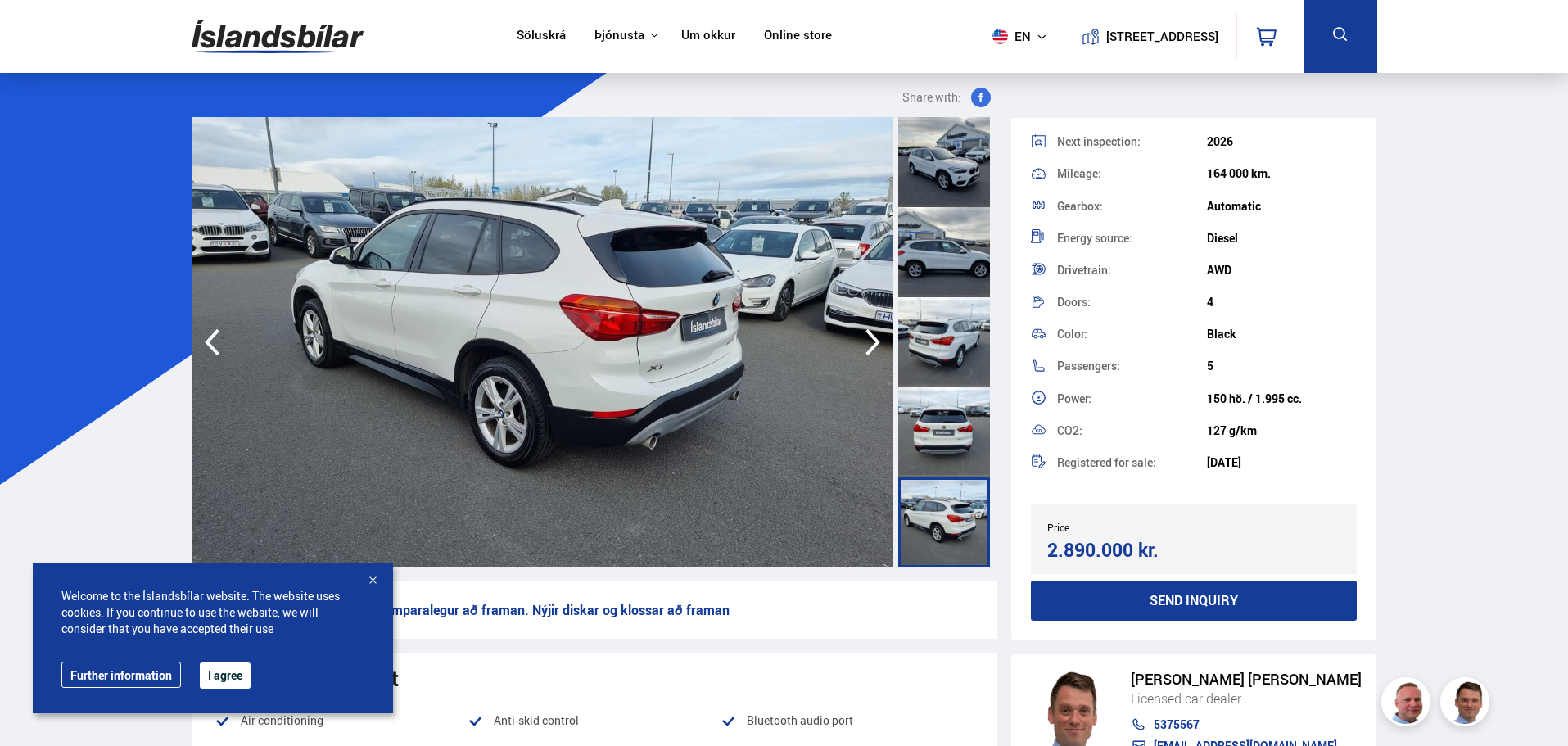
click at [863, 351] on icon "button" at bounding box center [873, 342] width 33 height 40
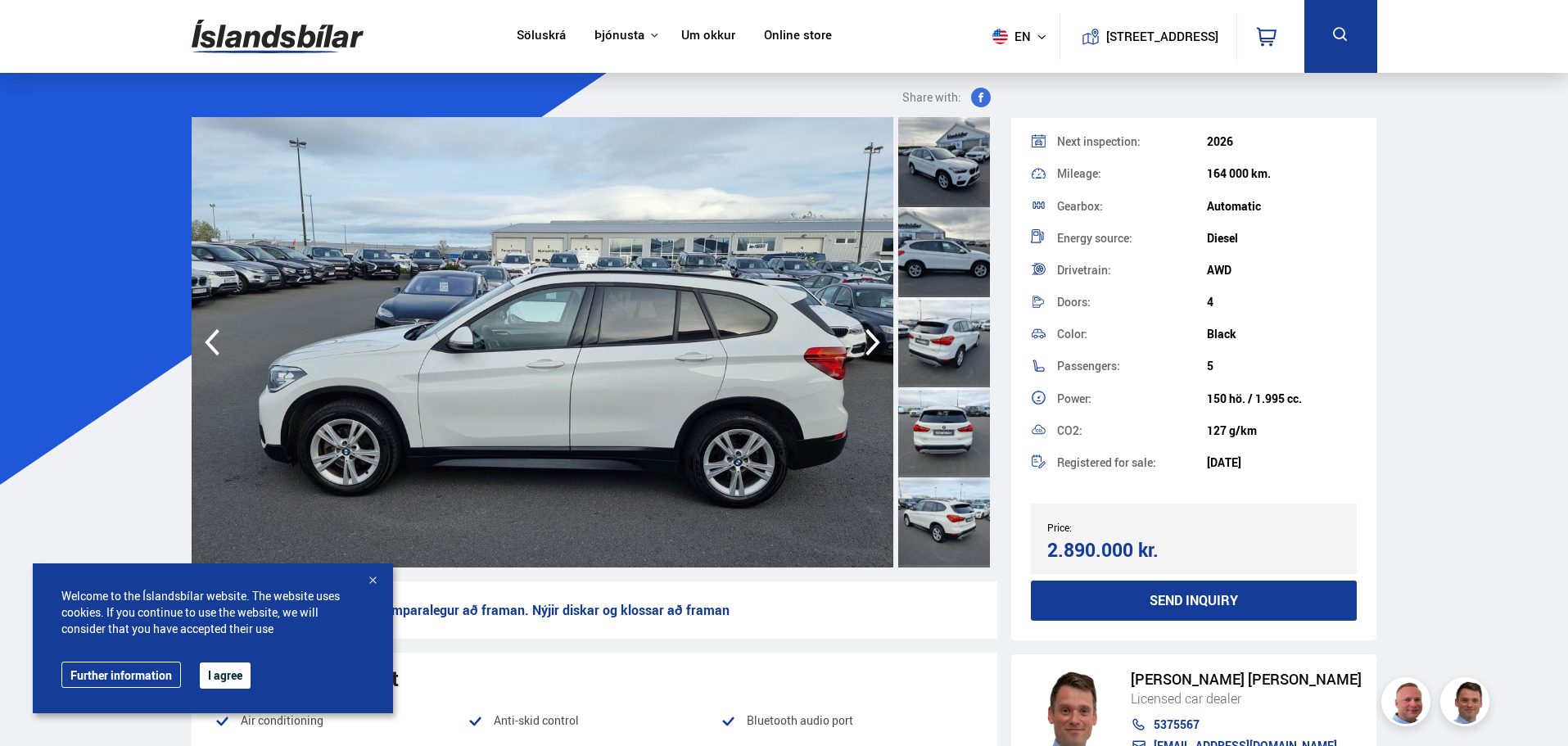
click at [863, 351] on icon "button" at bounding box center [873, 342] width 33 height 40
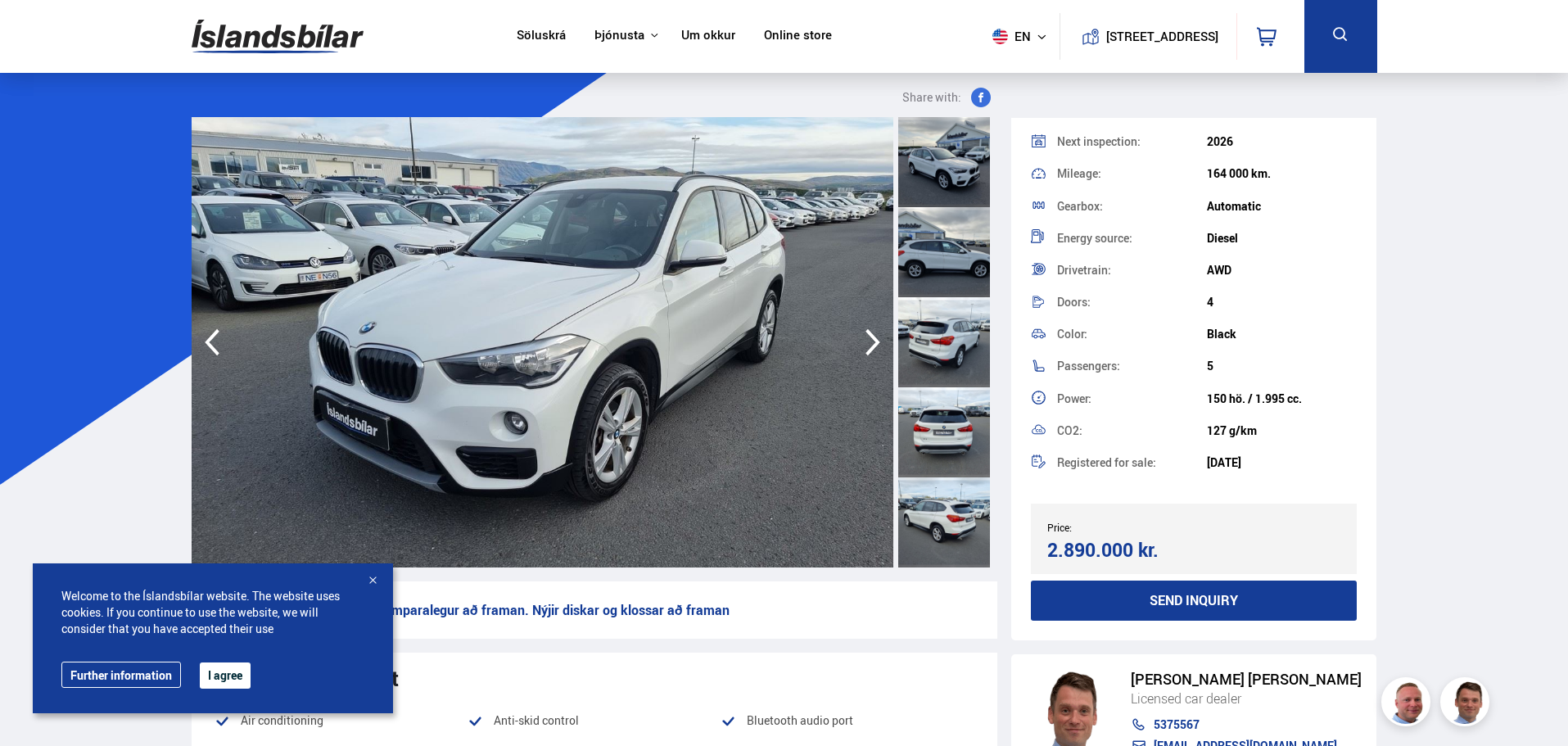
click at [863, 351] on icon "button" at bounding box center [873, 342] width 33 height 40
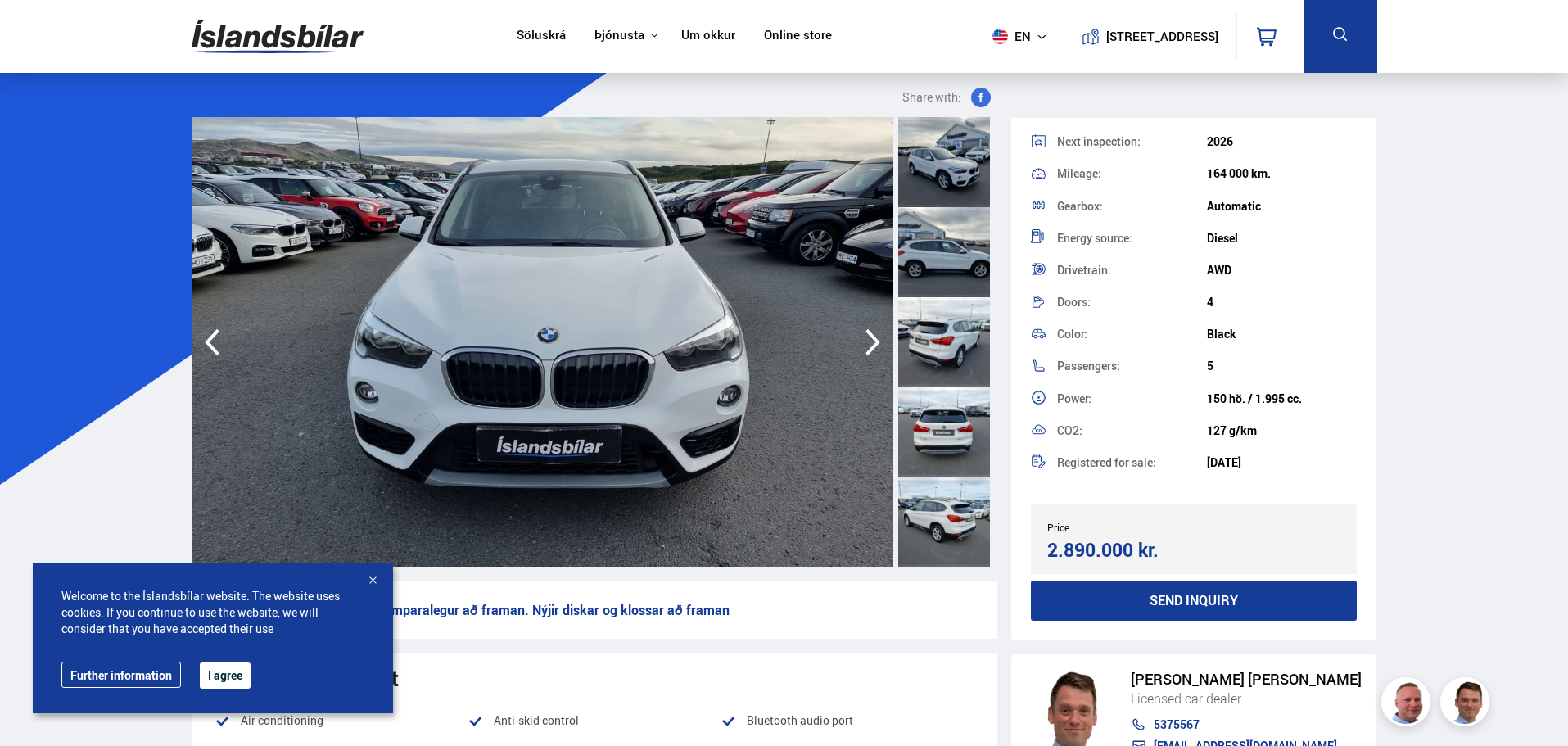
click at [863, 351] on icon "button" at bounding box center [873, 342] width 33 height 40
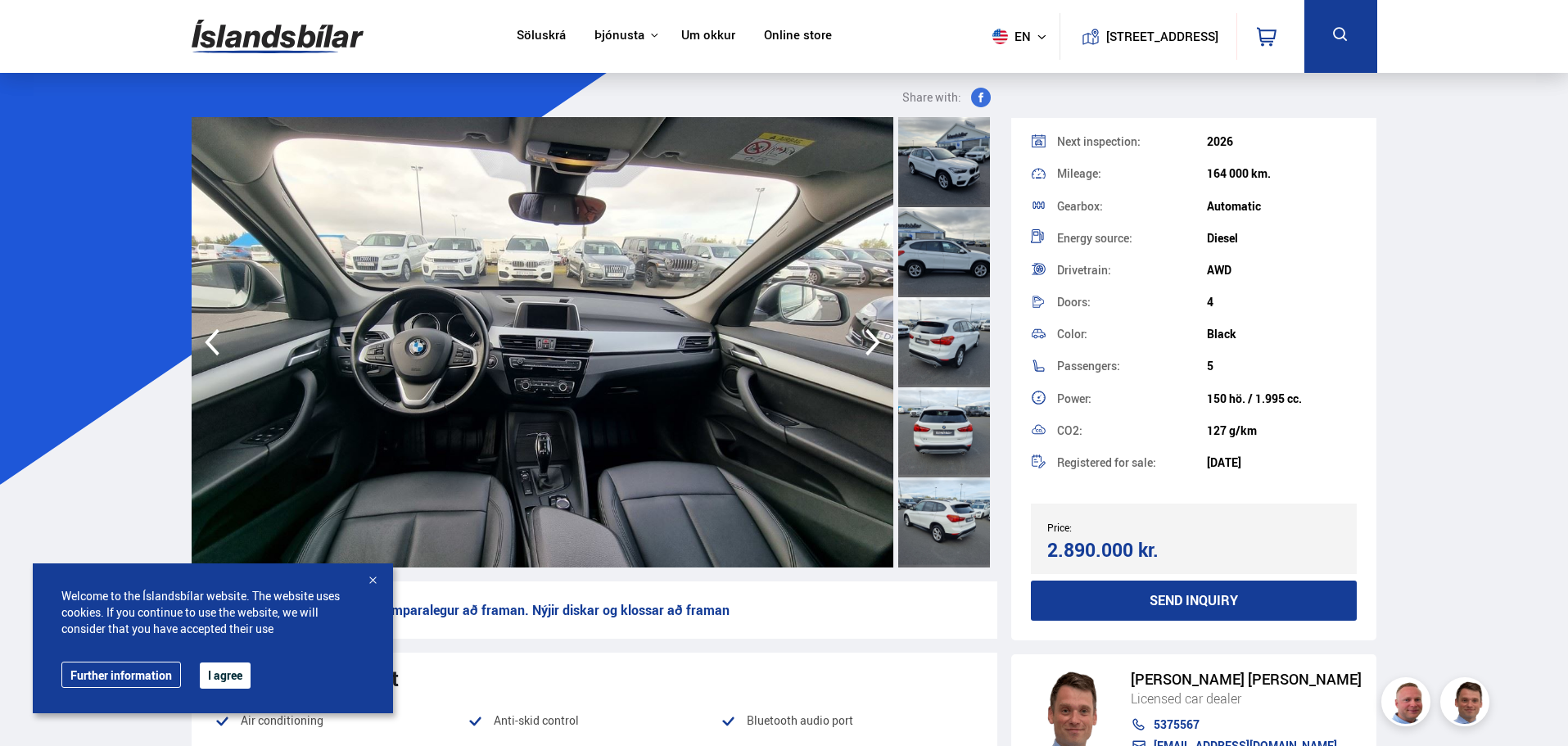
click at [863, 351] on icon "button" at bounding box center [873, 342] width 33 height 40
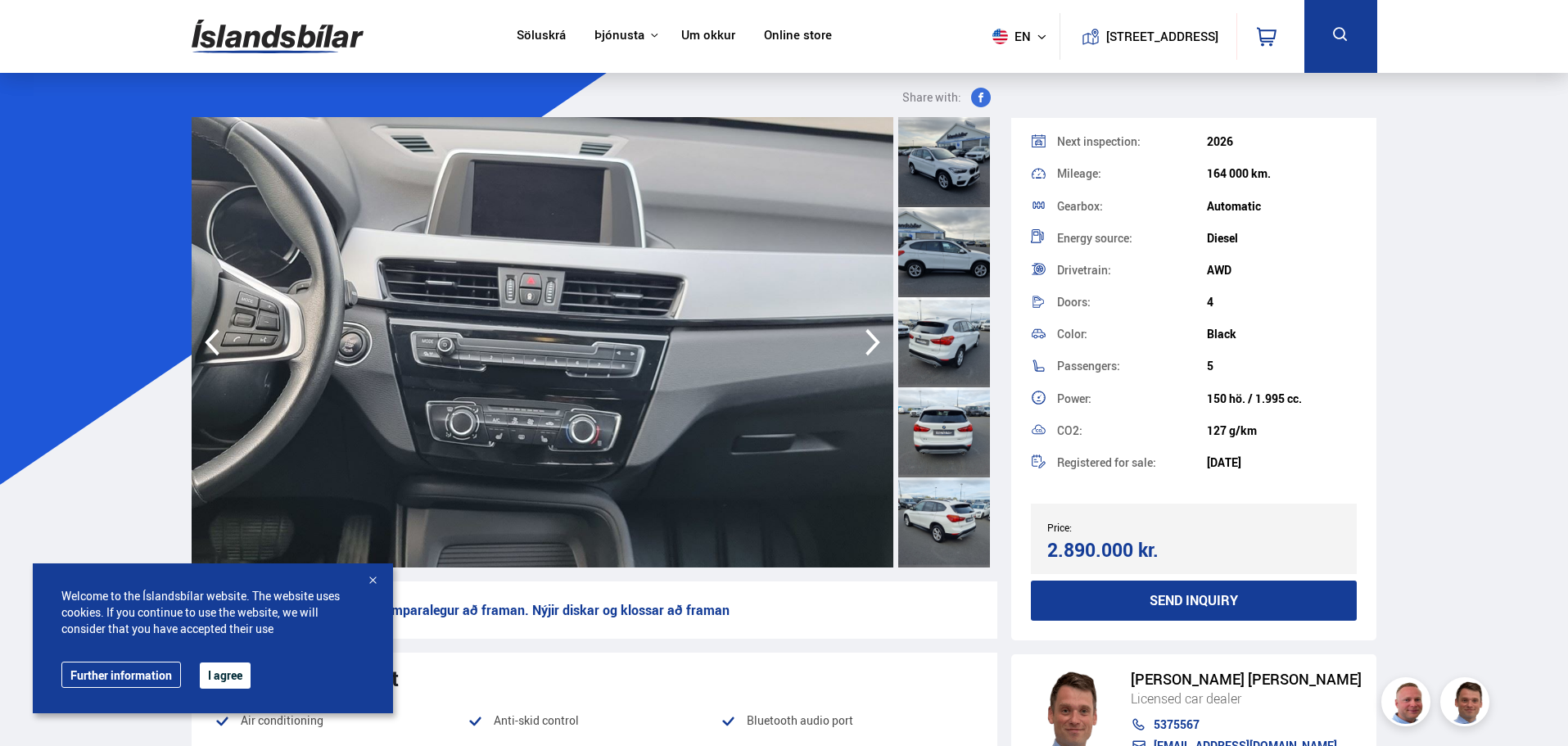
click at [862, 351] on icon "button" at bounding box center [873, 342] width 33 height 40
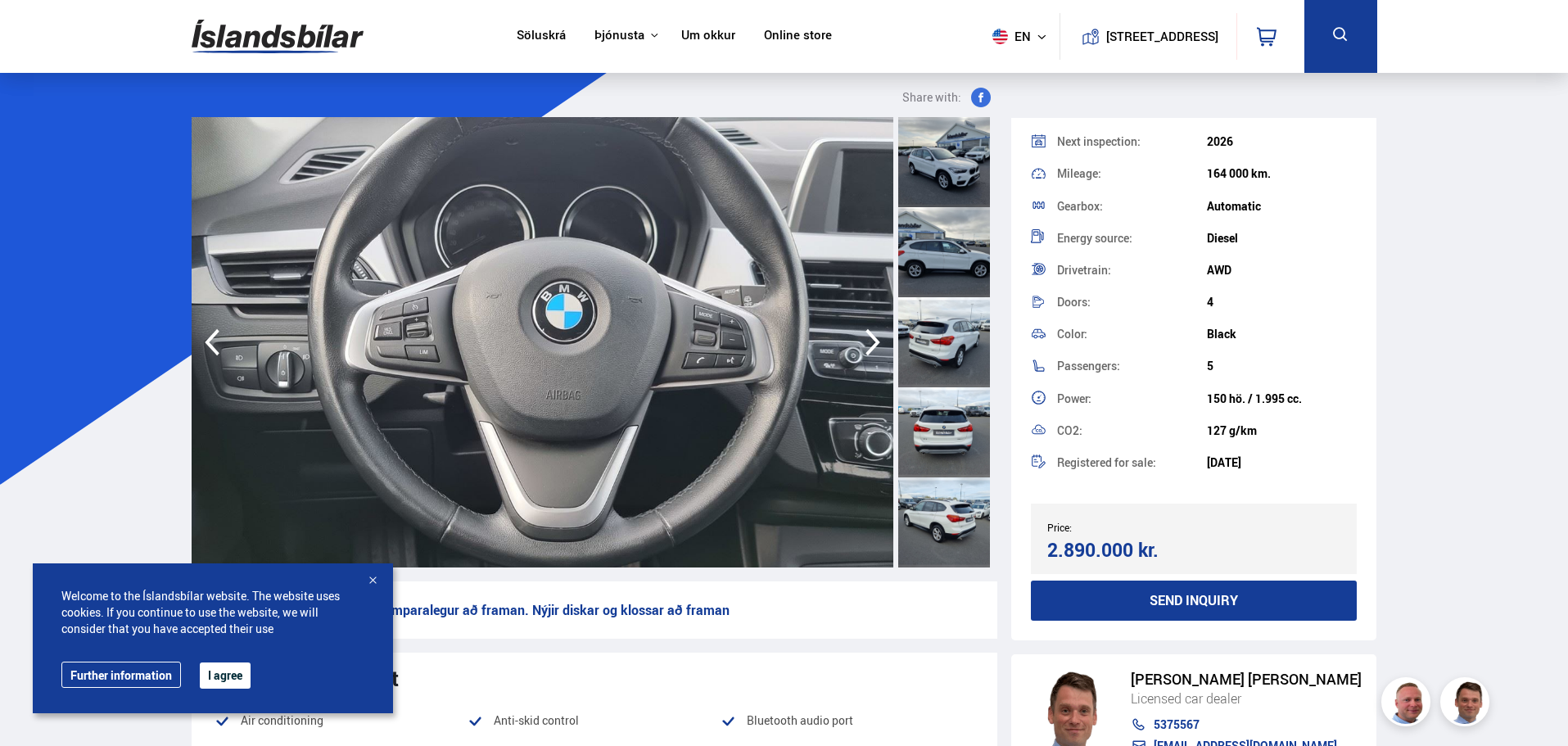
click at [862, 351] on icon "button" at bounding box center [873, 342] width 33 height 40
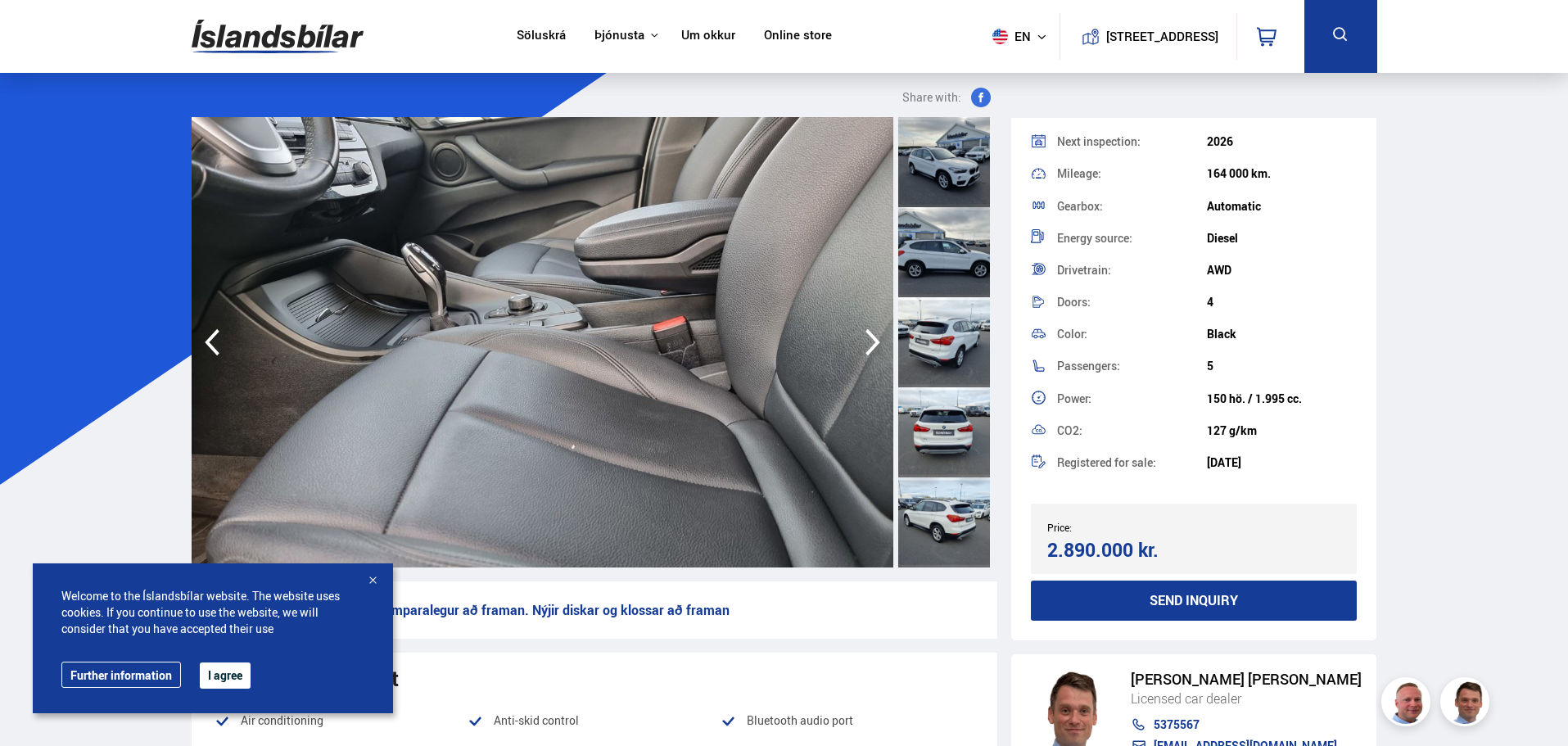
click at [861, 353] on icon "button" at bounding box center [873, 342] width 33 height 40
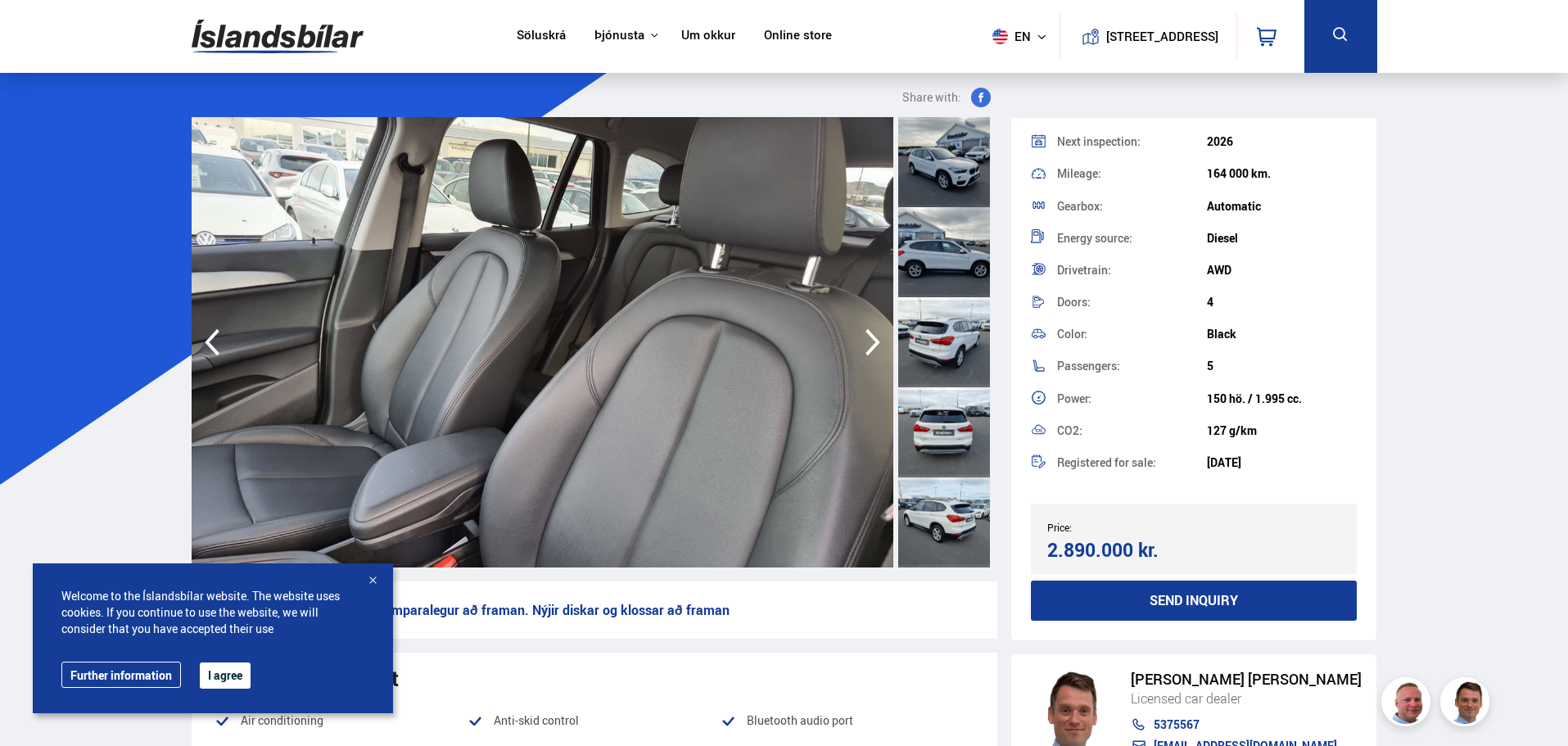
click at [861, 353] on icon "button" at bounding box center [873, 342] width 33 height 40
